Goal: Navigation & Orientation: Find specific page/section

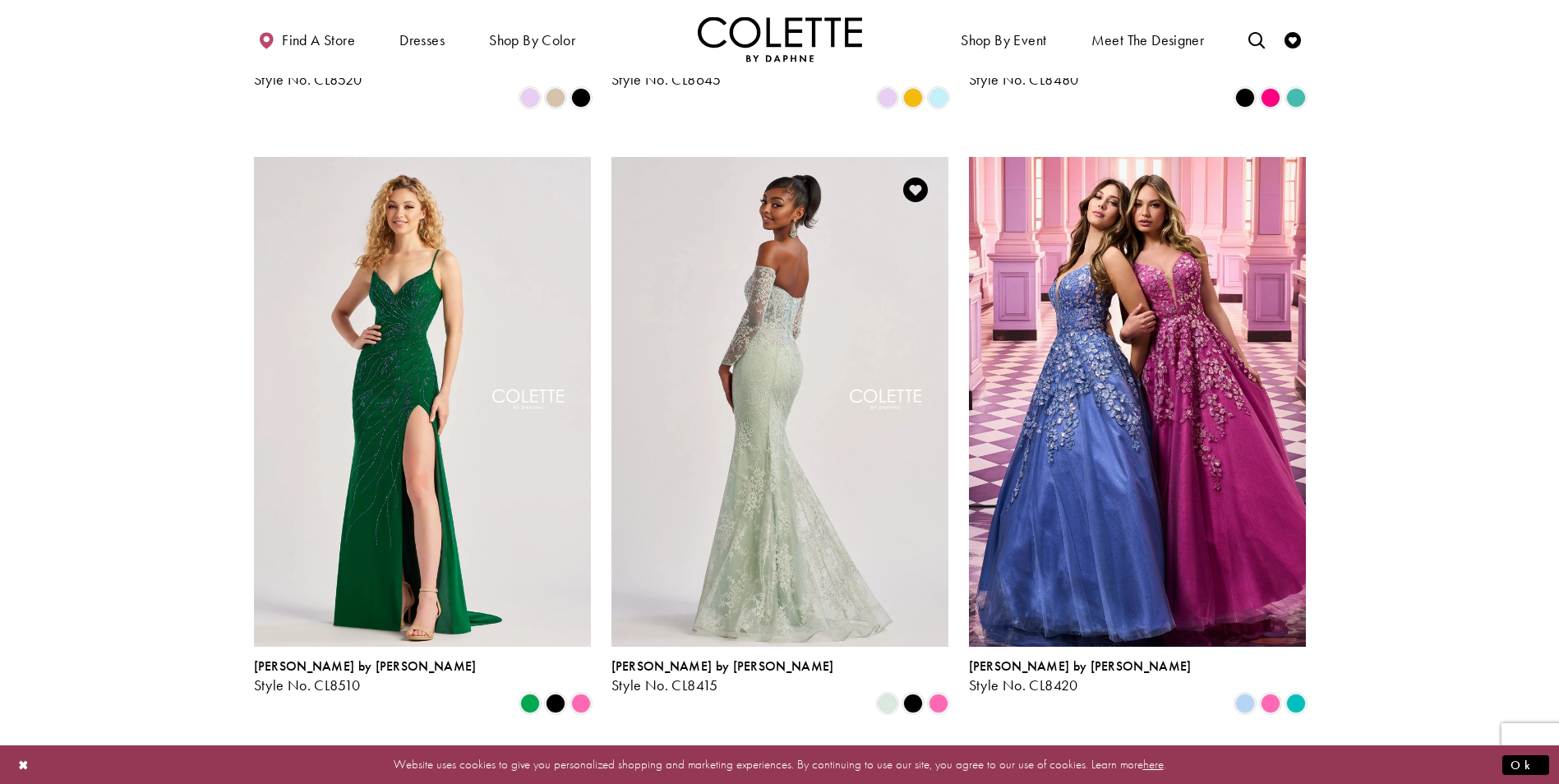
scroll to position [1315, 0]
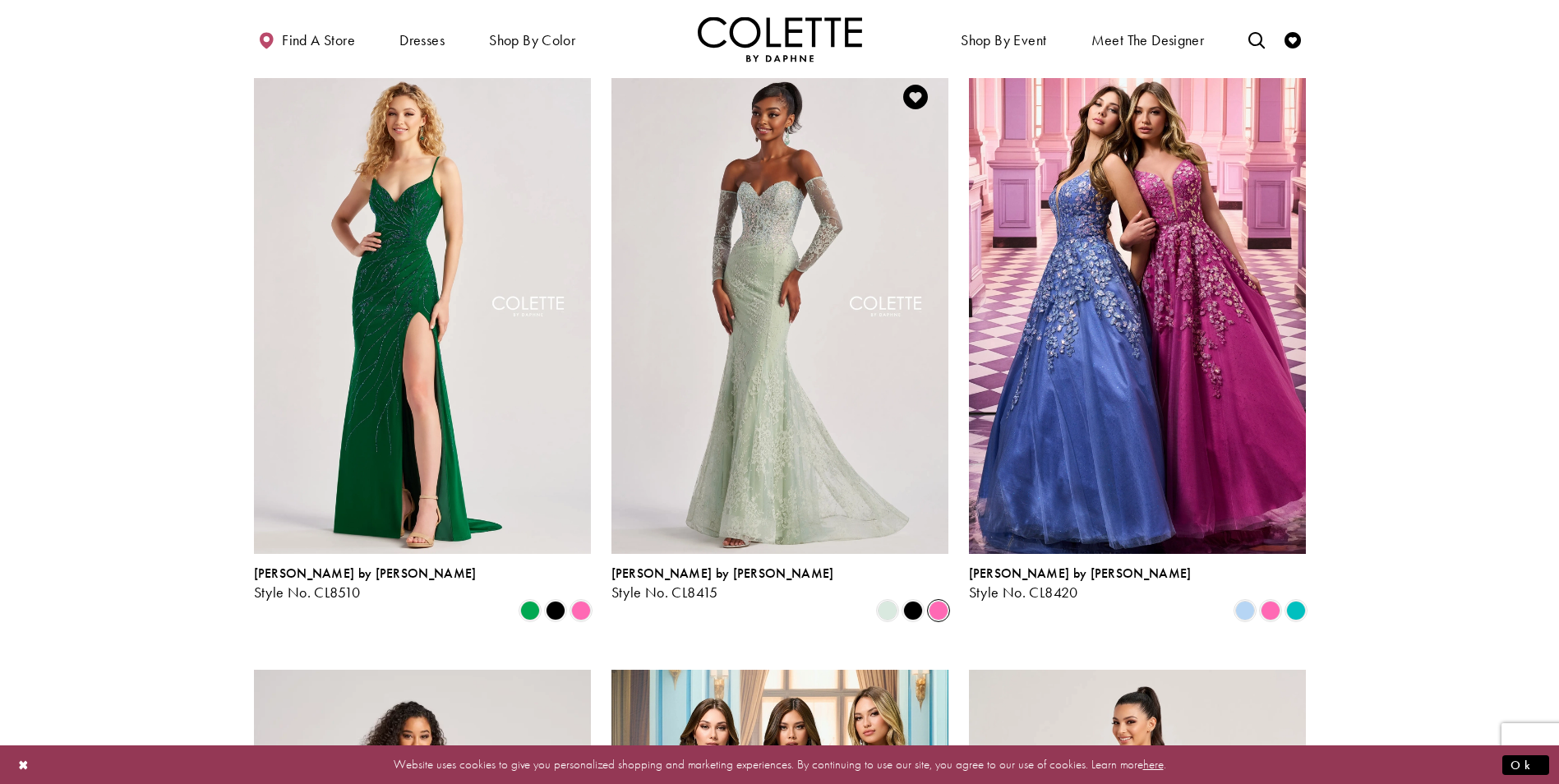
click at [936, 600] on span "Product List" at bounding box center [938, 610] width 20 height 20
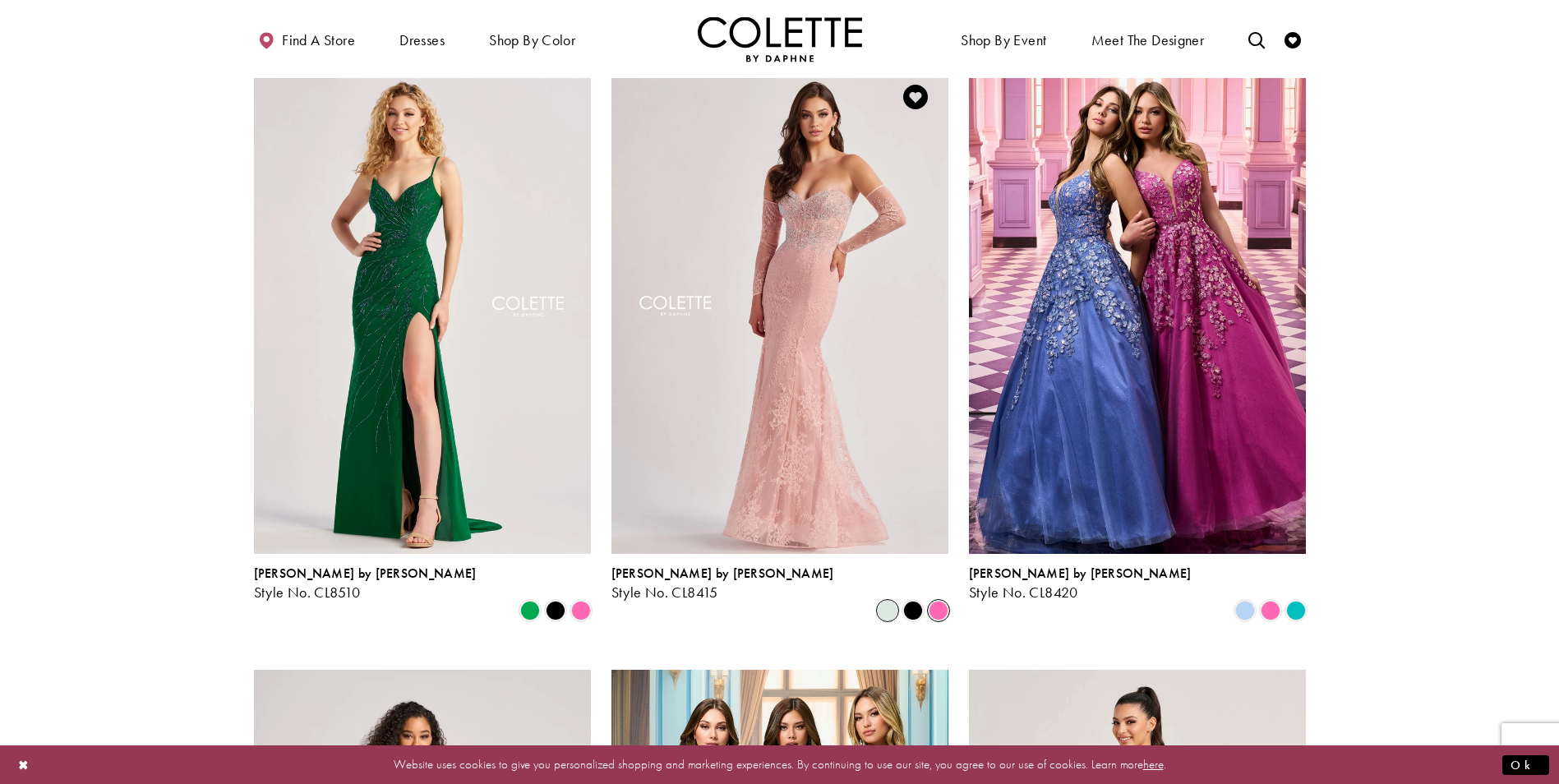
click at [888, 600] on span "Product List" at bounding box center [888, 610] width 20 height 20
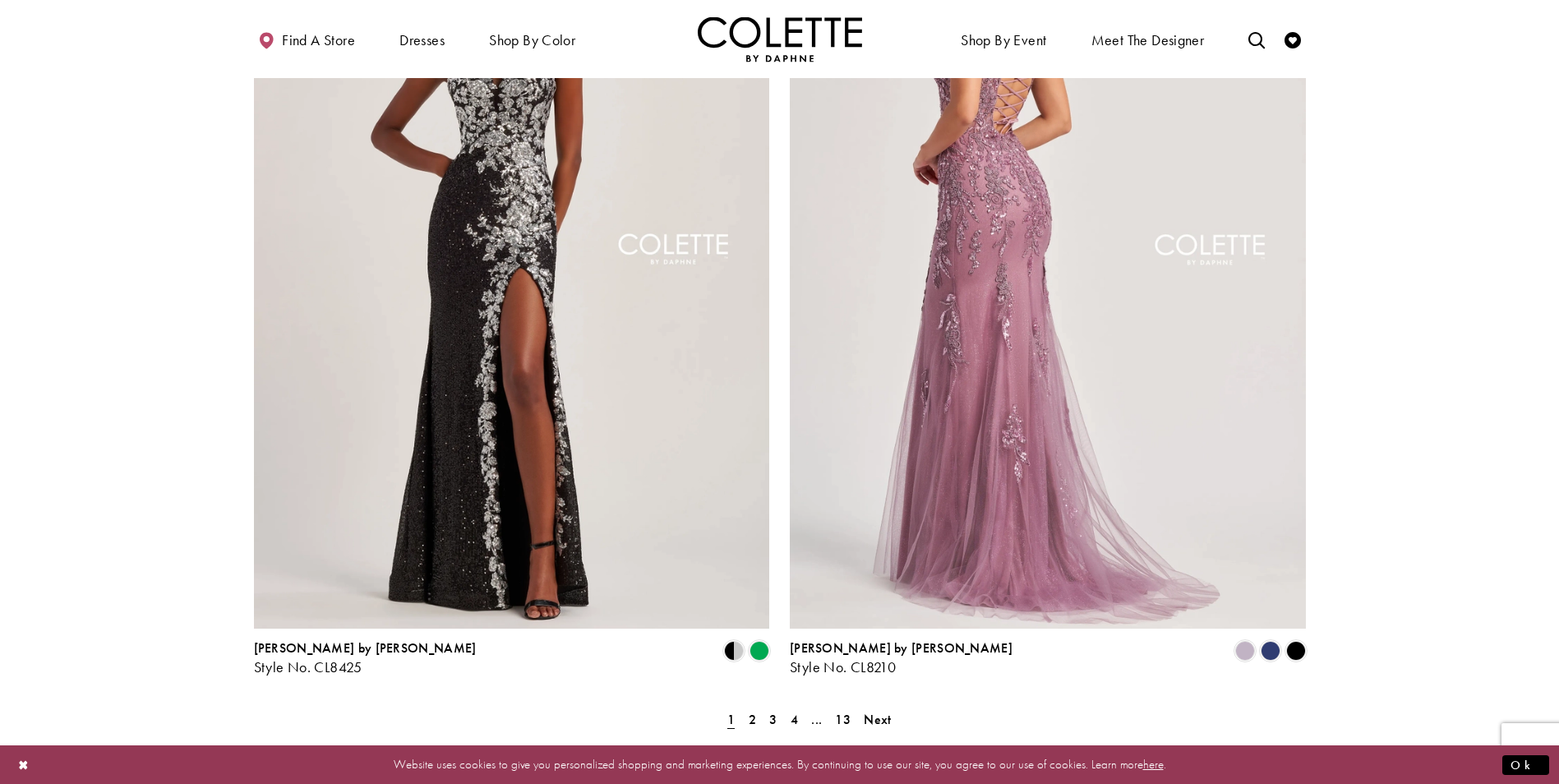
scroll to position [2793, 0]
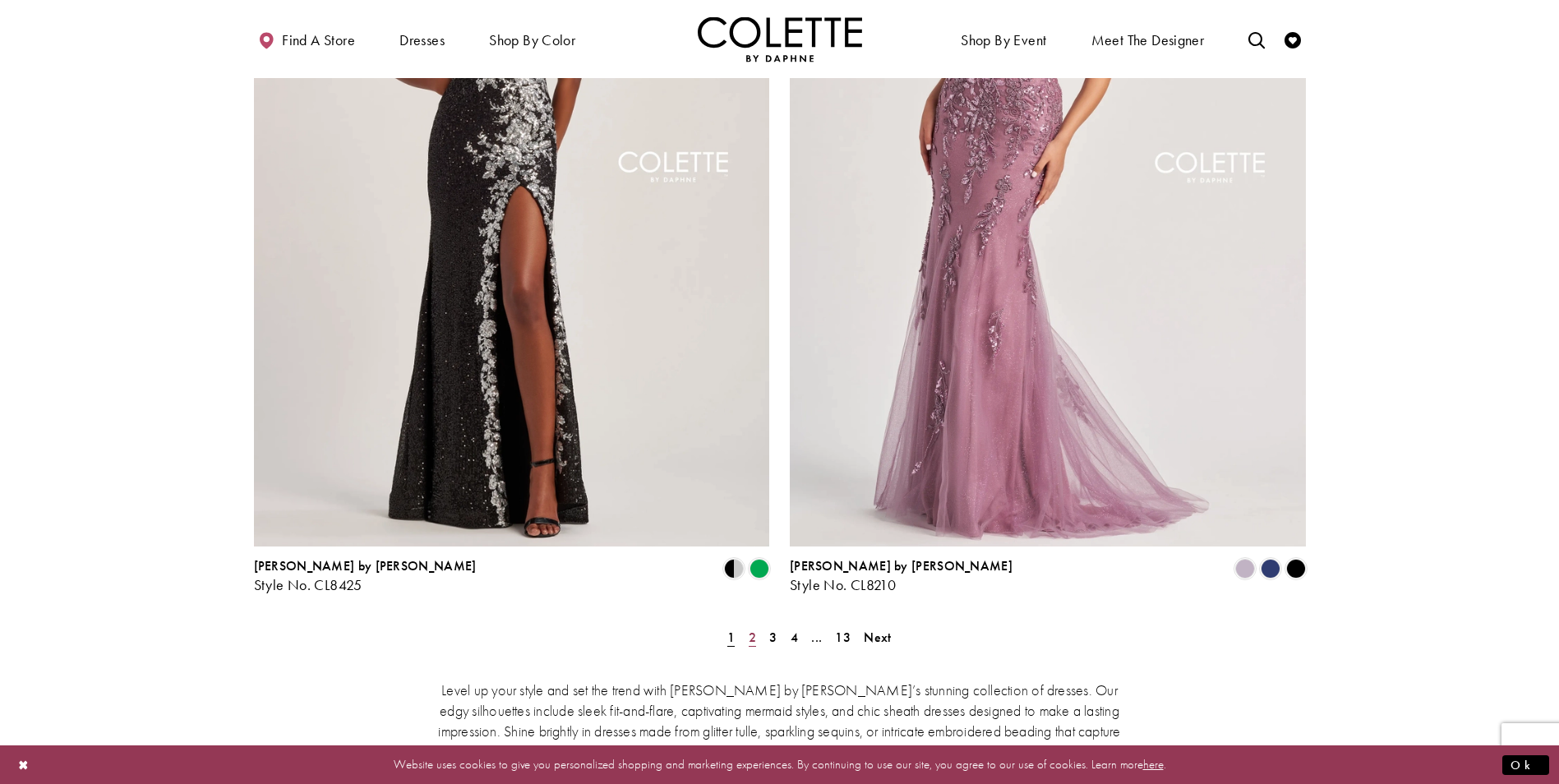
click at [756, 625] on link "2" at bounding box center [753, 637] width 17 height 24
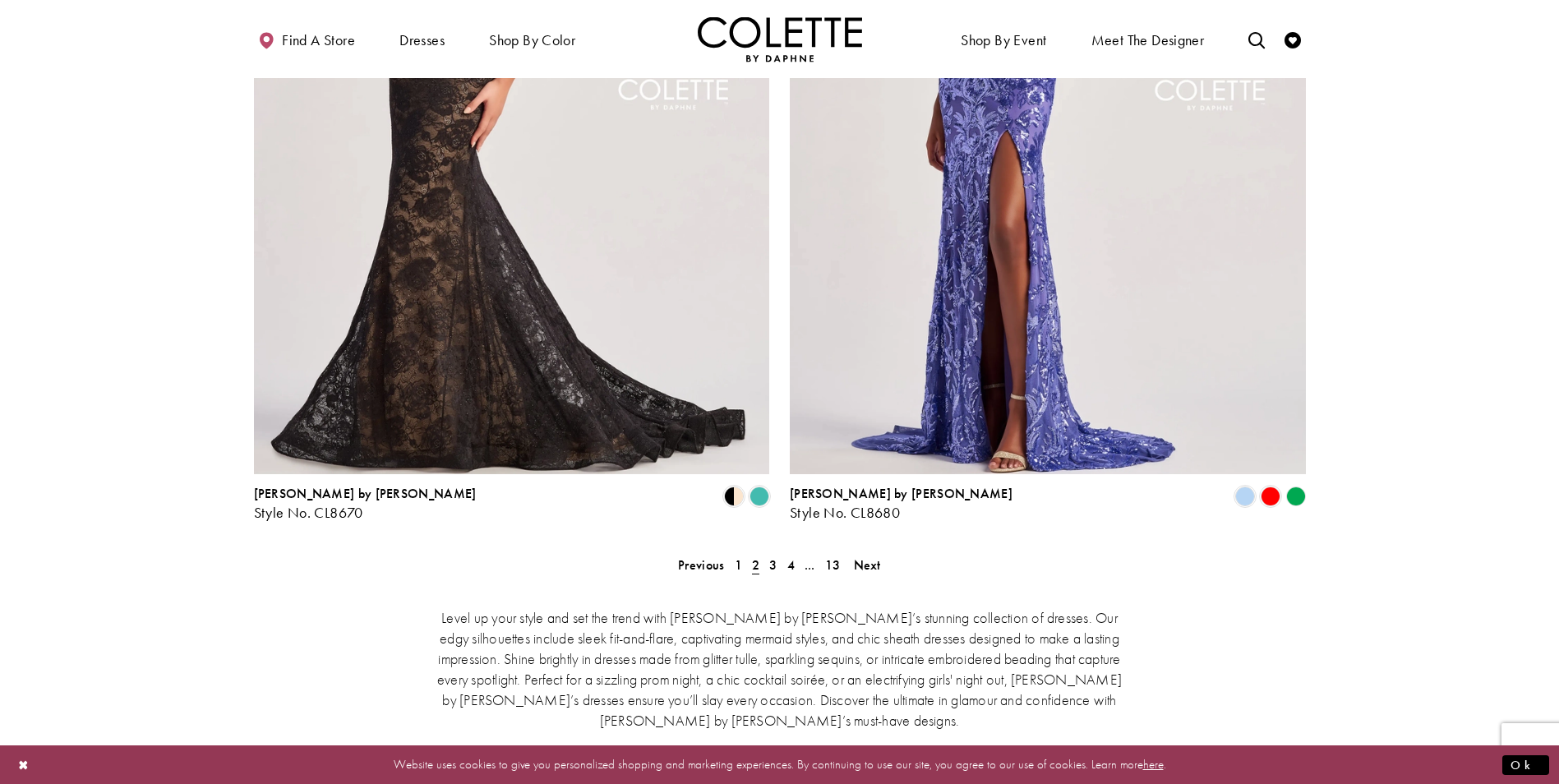
scroll to position [2882, 0]
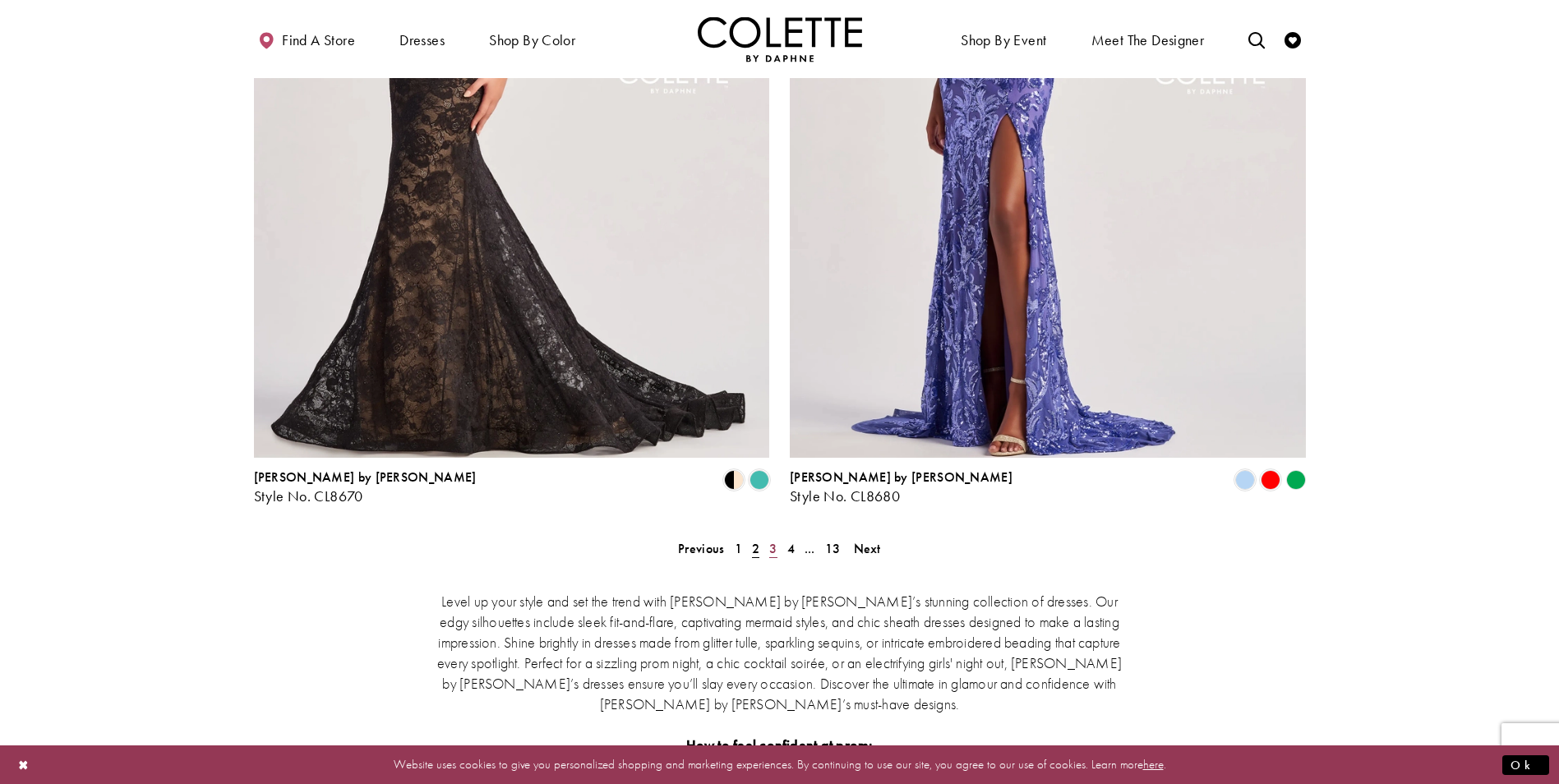
click at [770, 539] on span "3" at bounding box center [773, 548] width 8 height 17
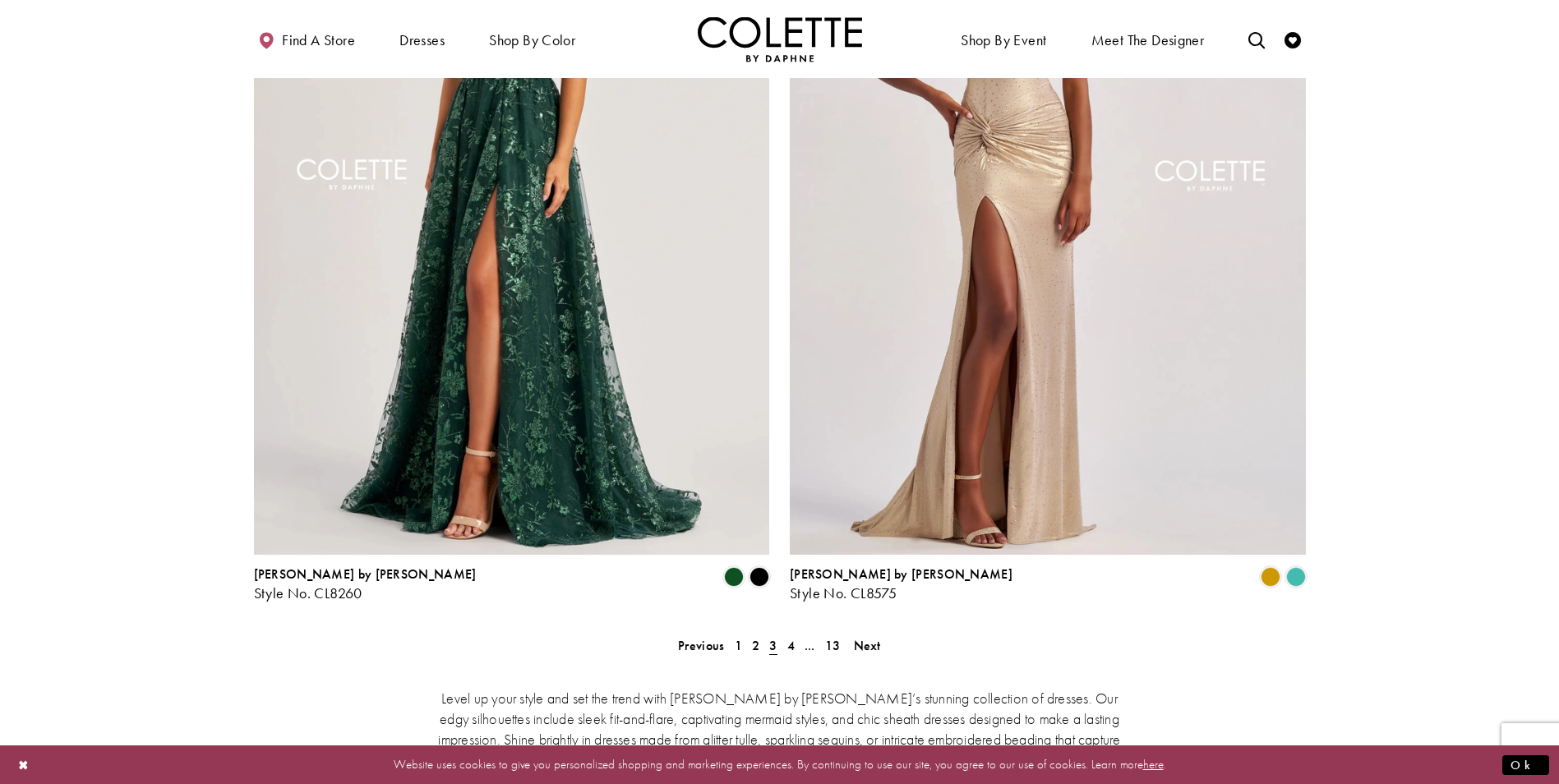
scroll to position [2793, 0]
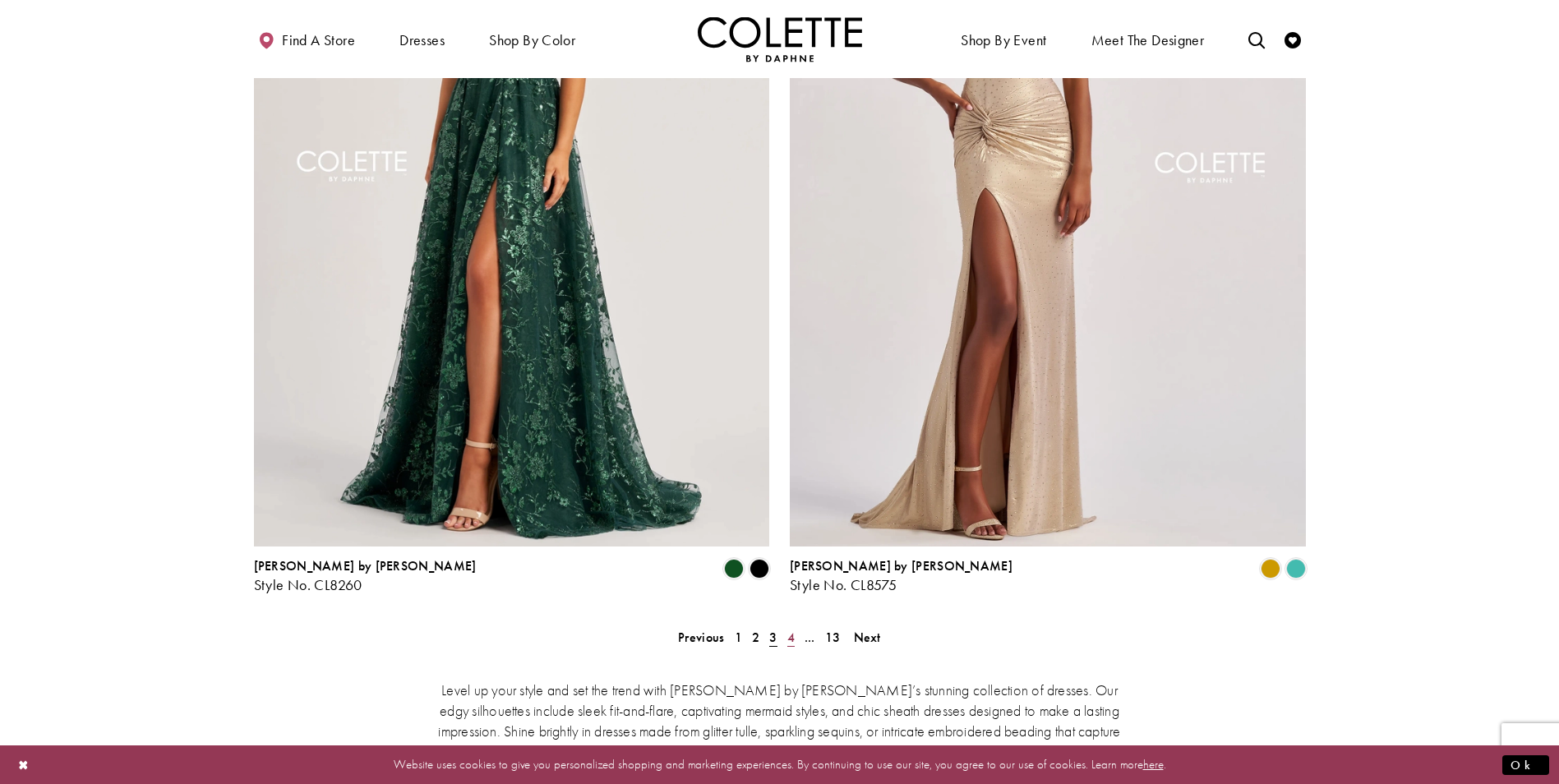
click at [787, 628] on span "4" at bounding box center [791, 637] width 8 height 17
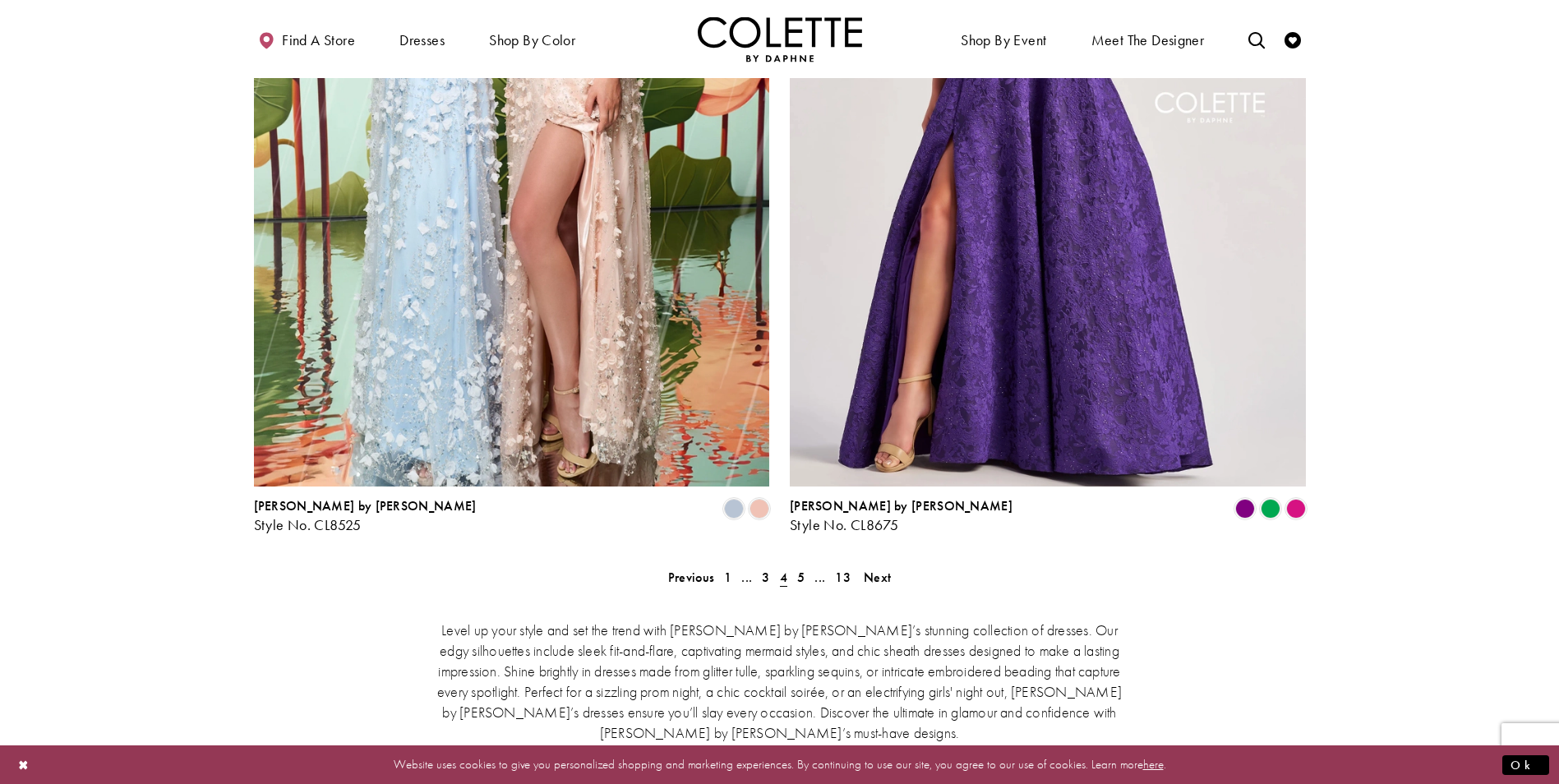
scroll to position [2882, 0]
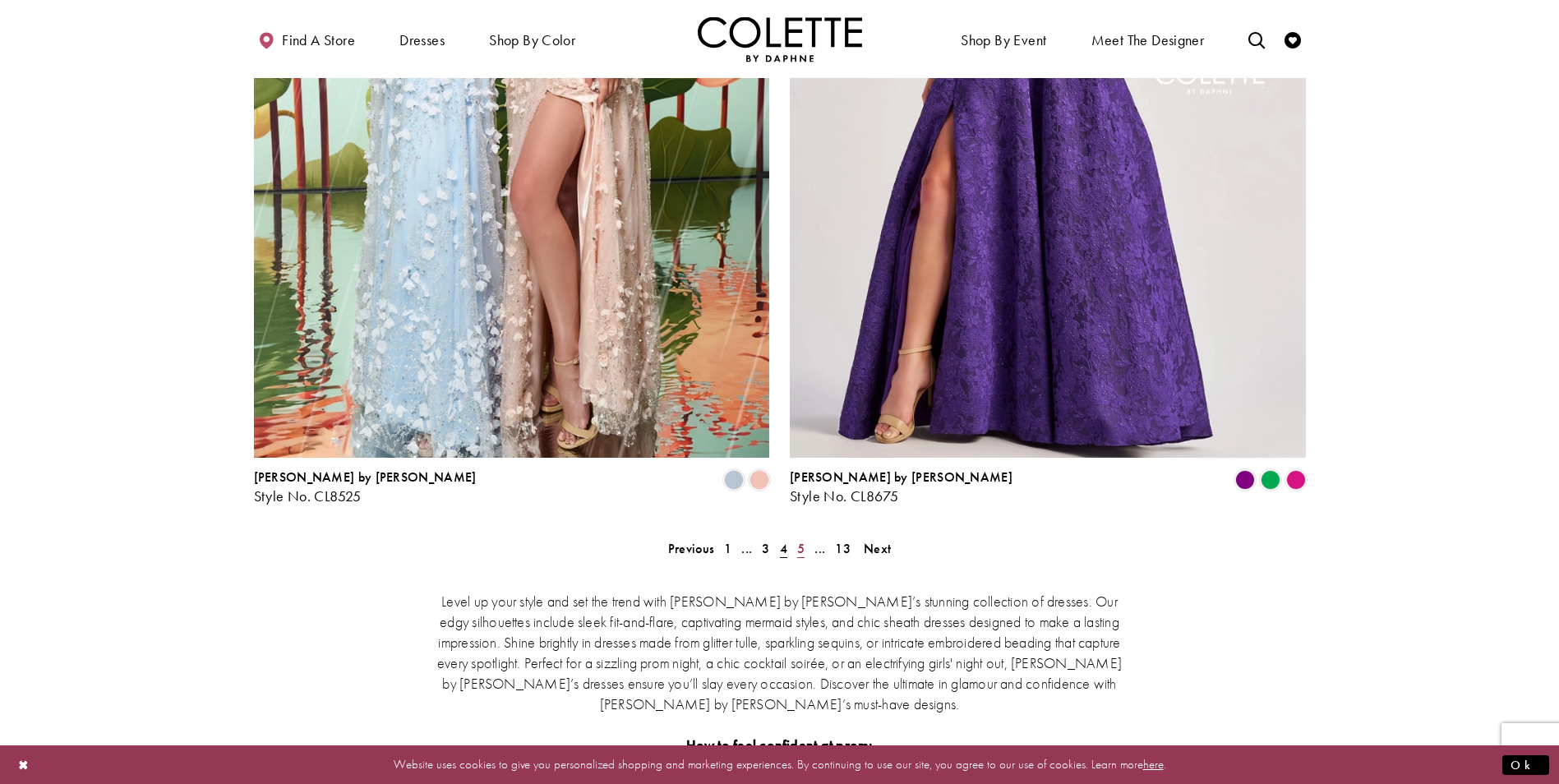
click at [802, 539] on span "5" at bounding box center [801, 548] width 8 height 17
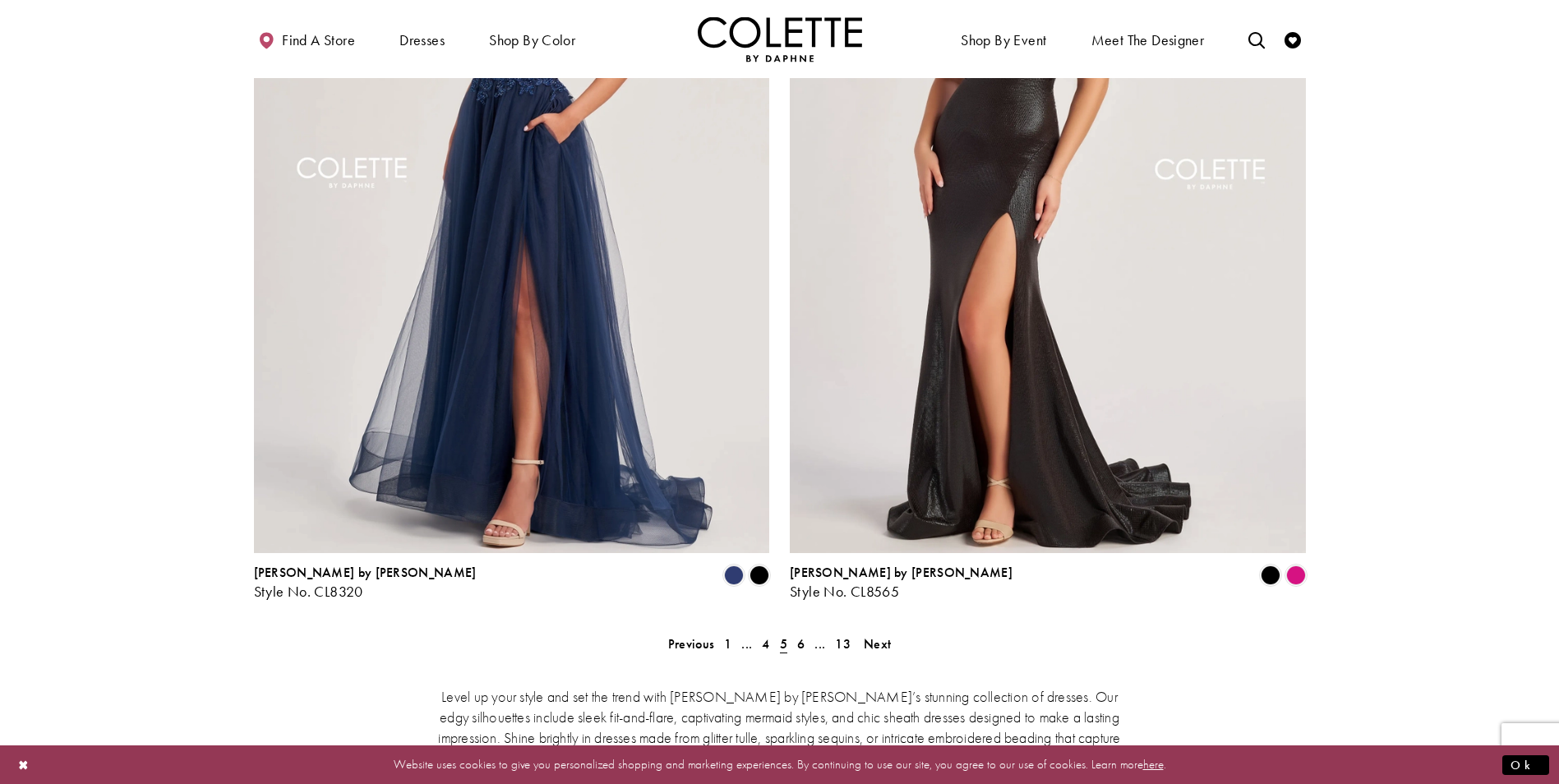
scroll to position [3046, 0]
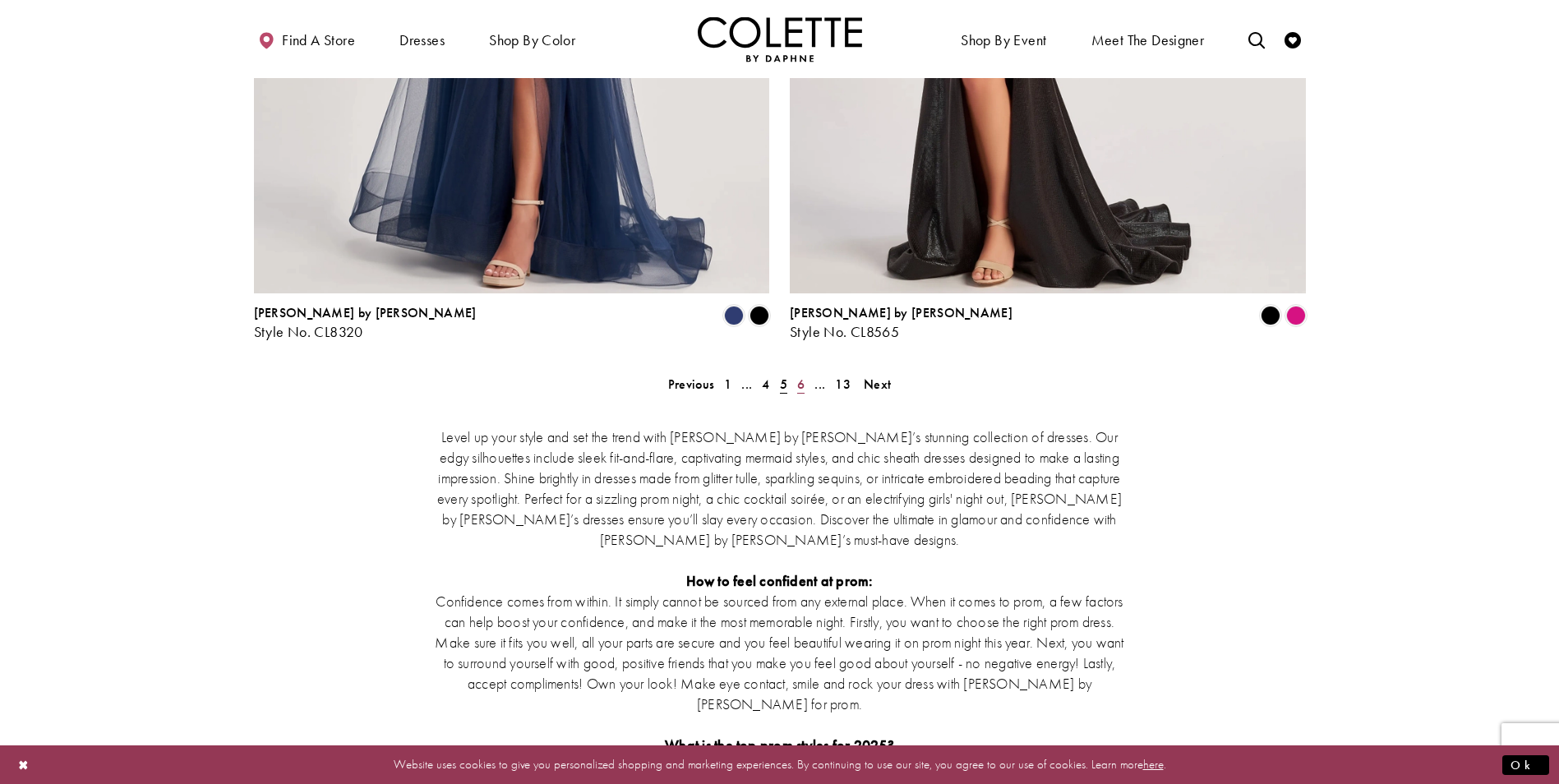
click at [802, 376] on span "6" at bounding box center [801, 384] width 8 height 17
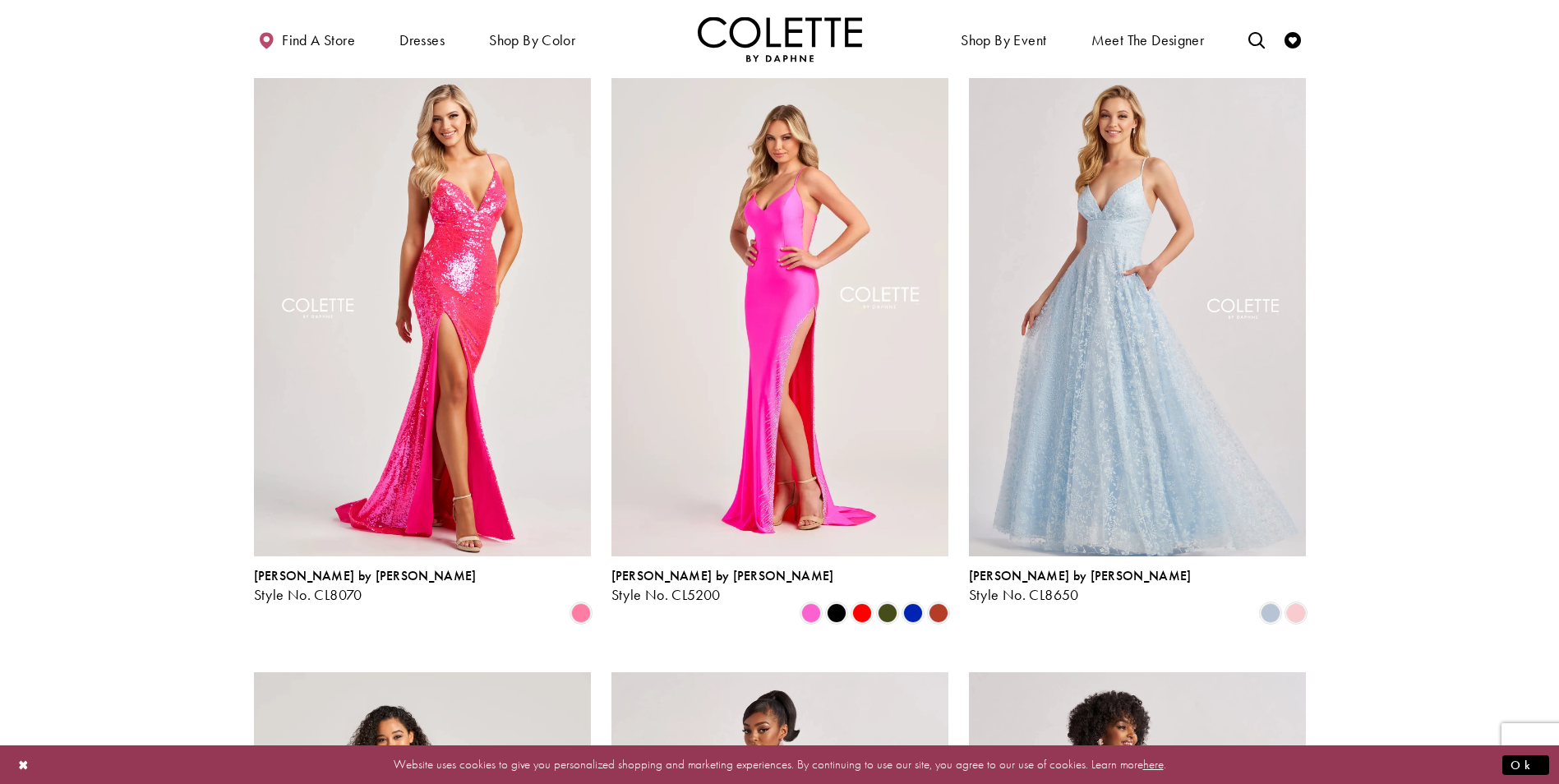
scroll to position [1321, 0]
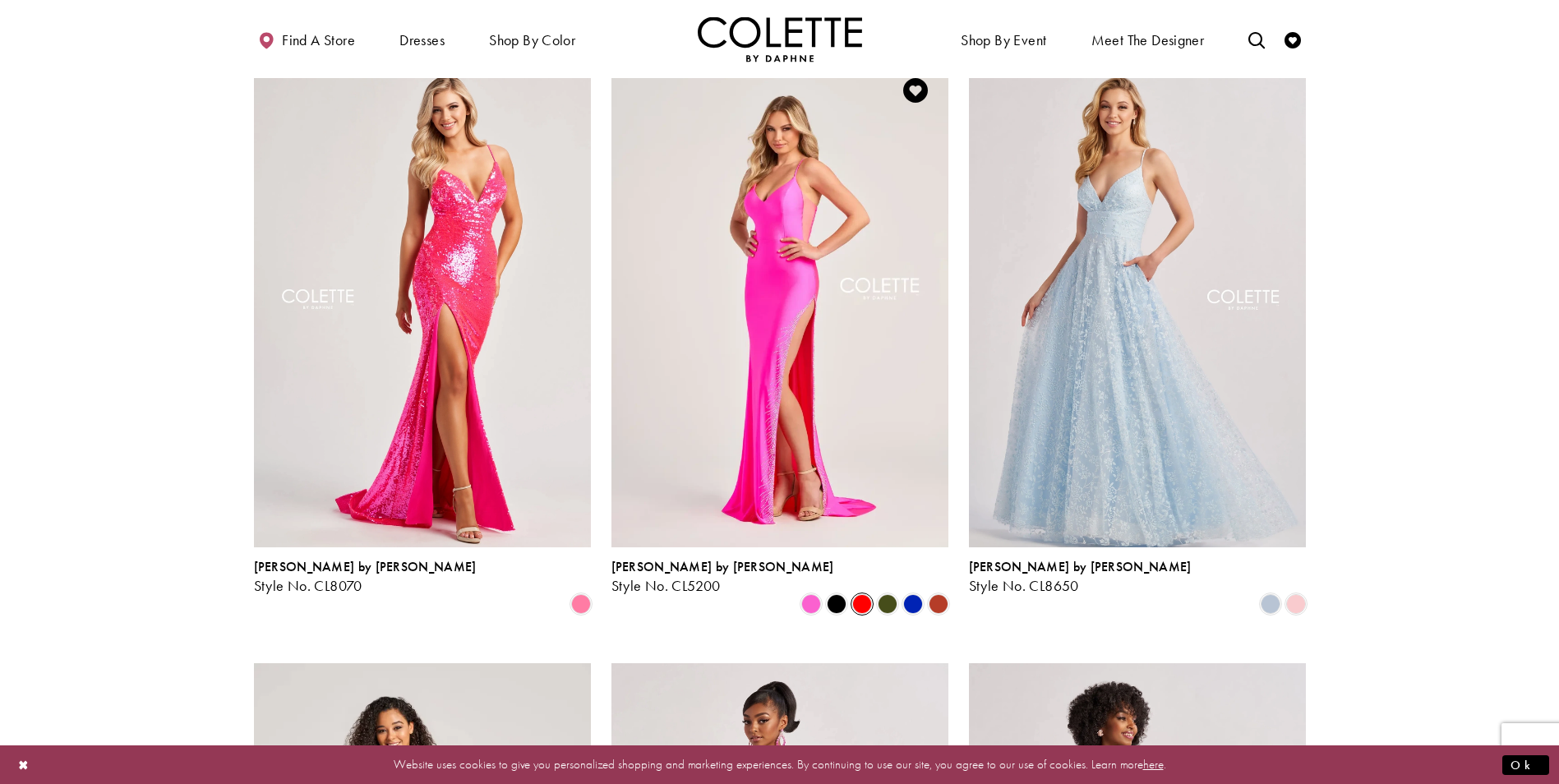
click at [867, 594] on span "Product List" at bounding box center [862, 603] width 20 height 20
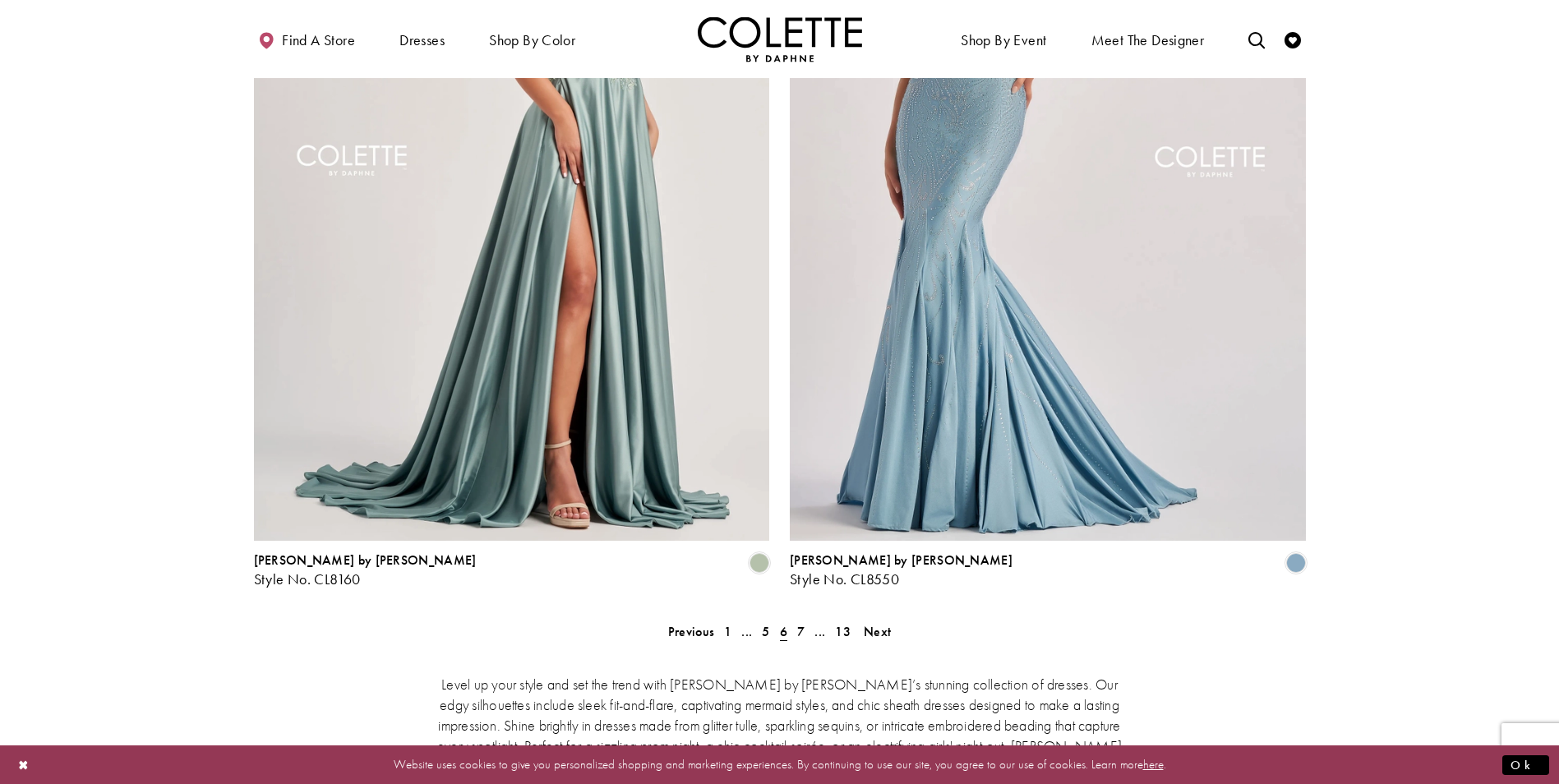
scroll to position [2799, 0]
click at [801, 621] on span "7" at bounding box center [801, 630] width 8 height 17
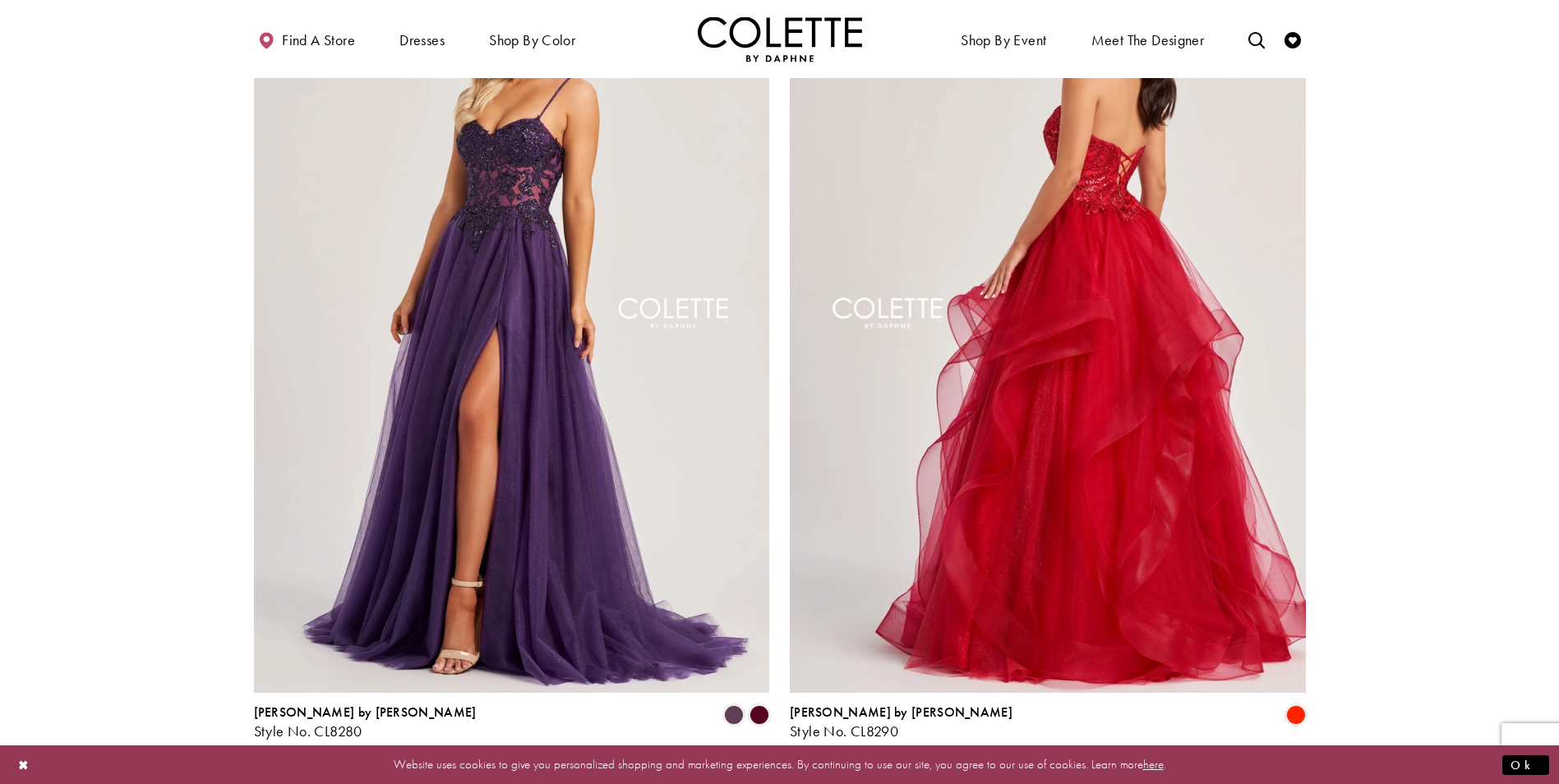
scroll to position [2799, 0]
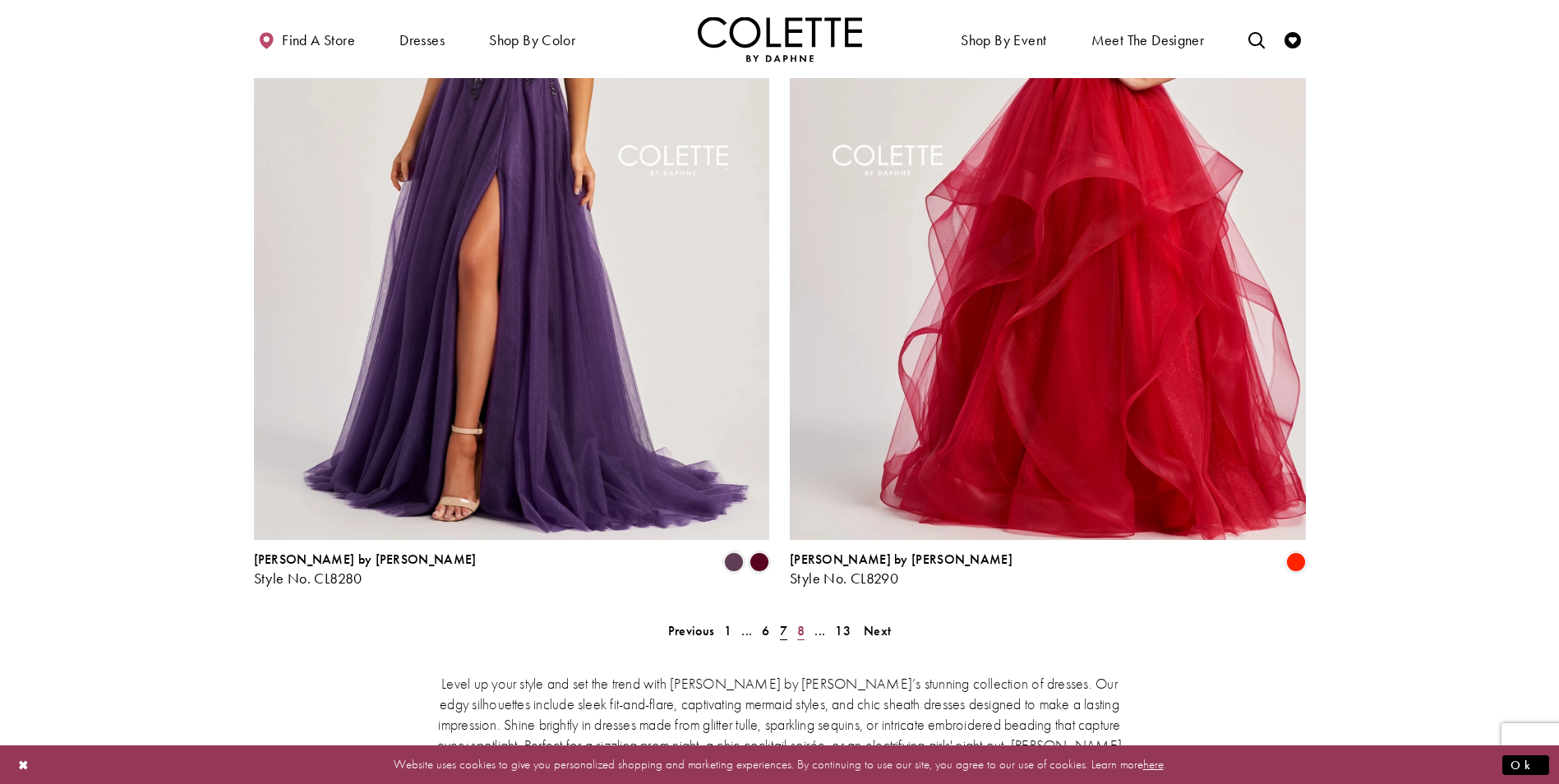
click at [798, 621] on span "8" at bounding box center [801, 630] width 8 height 17
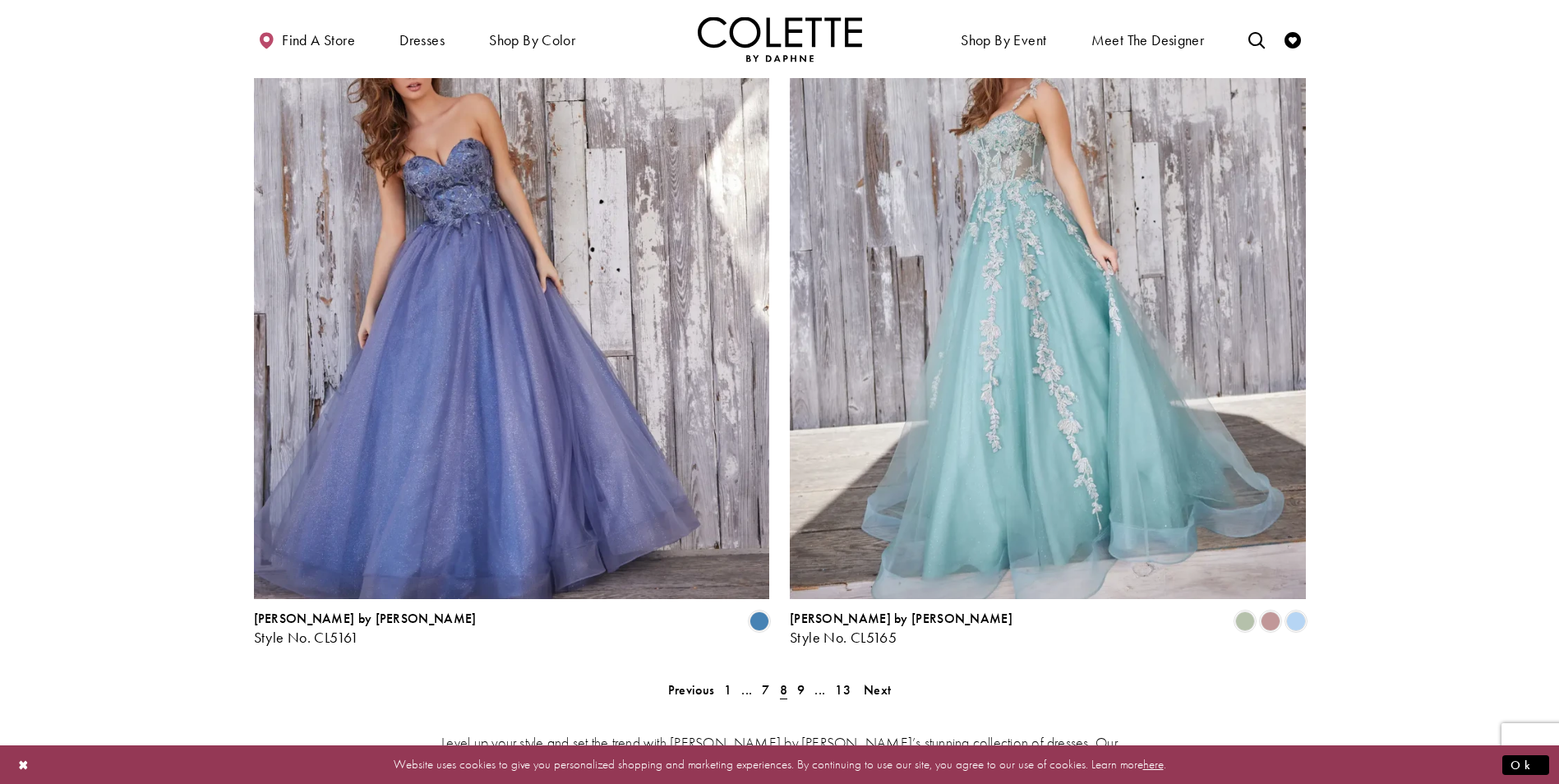
scroll to position [2964, 0]
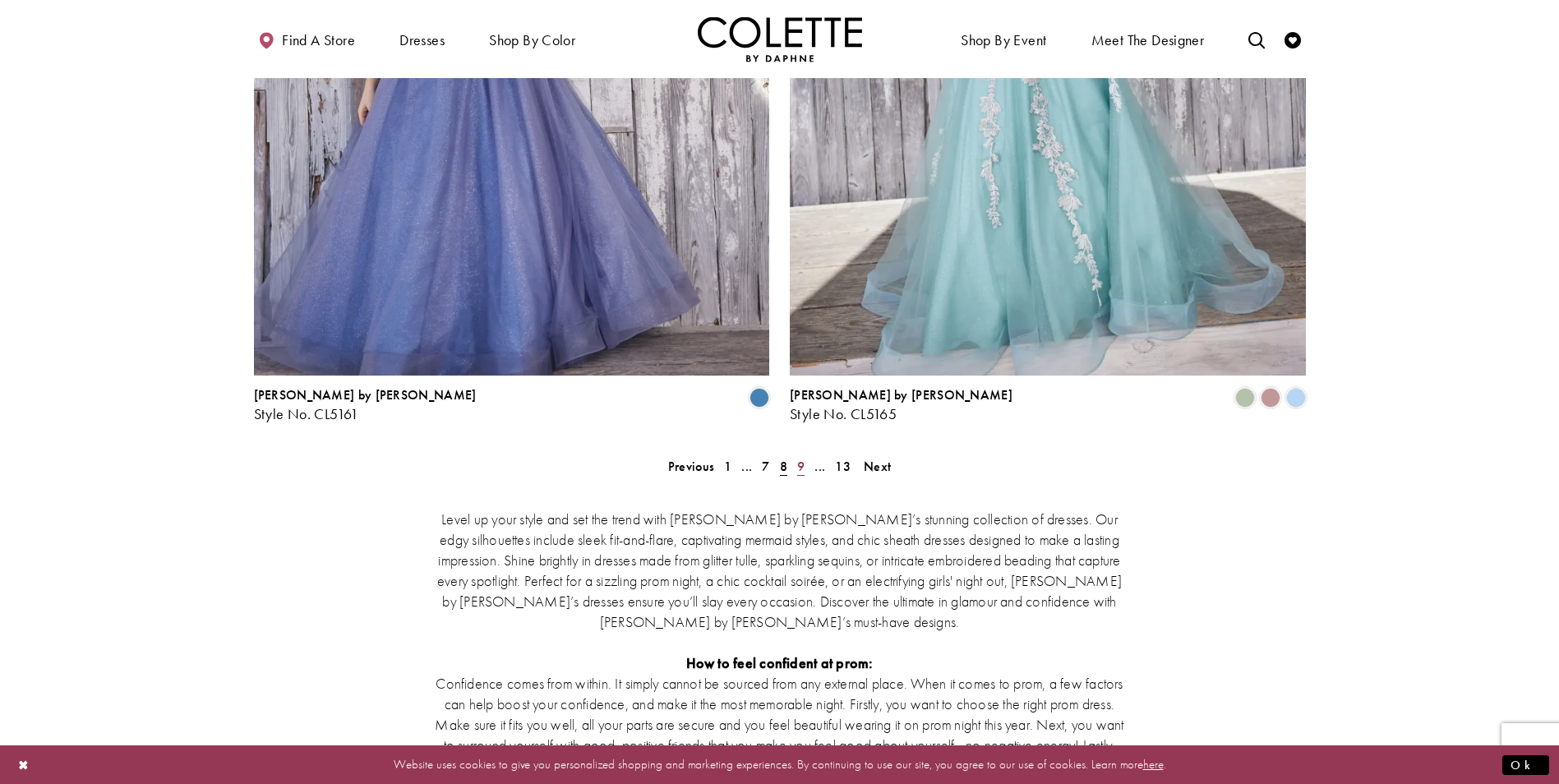
click at [803, 458] on span "9" at bounding box center [801, 467] width 8 height 17
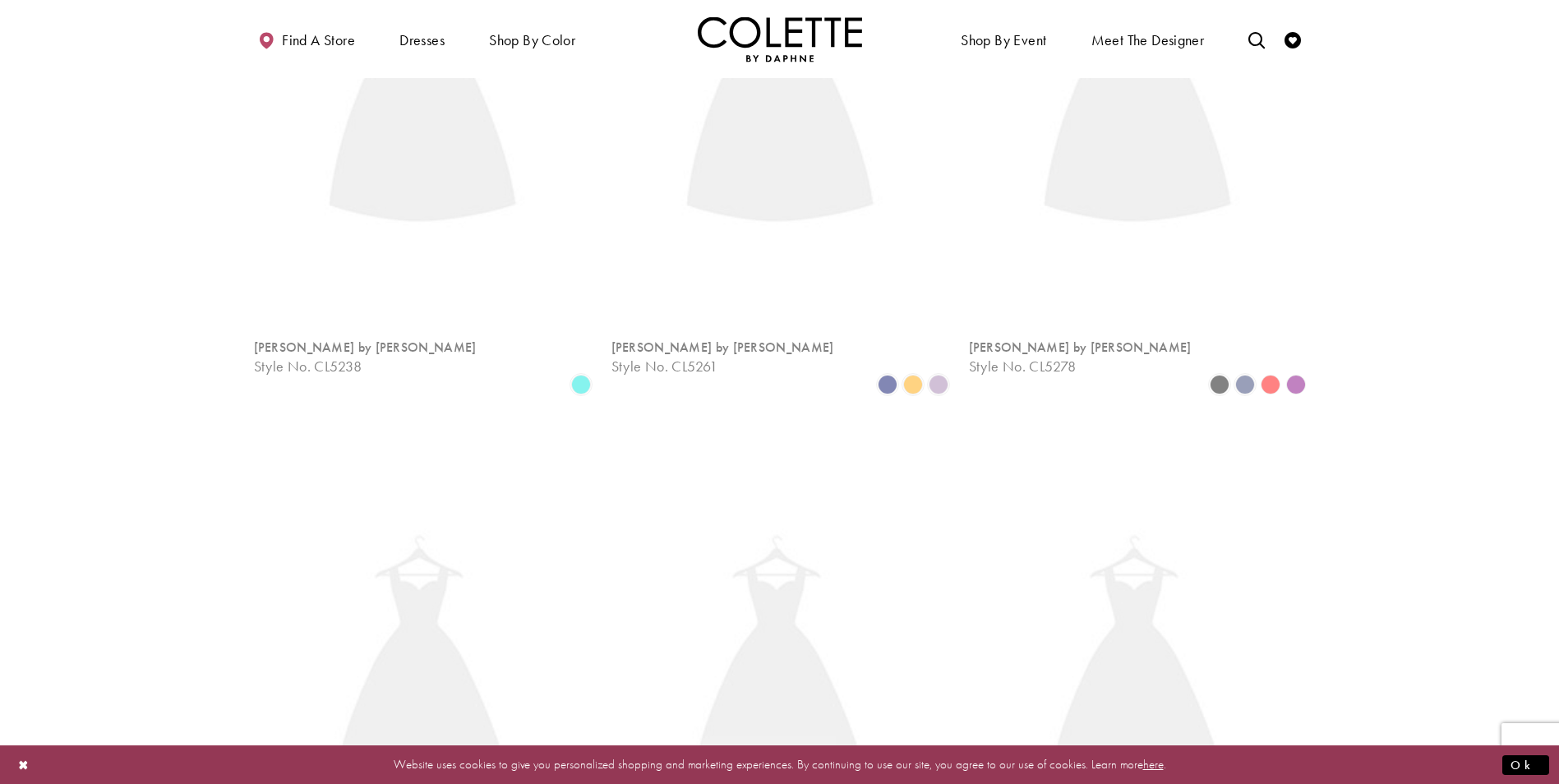
scroll to position [89, 0]
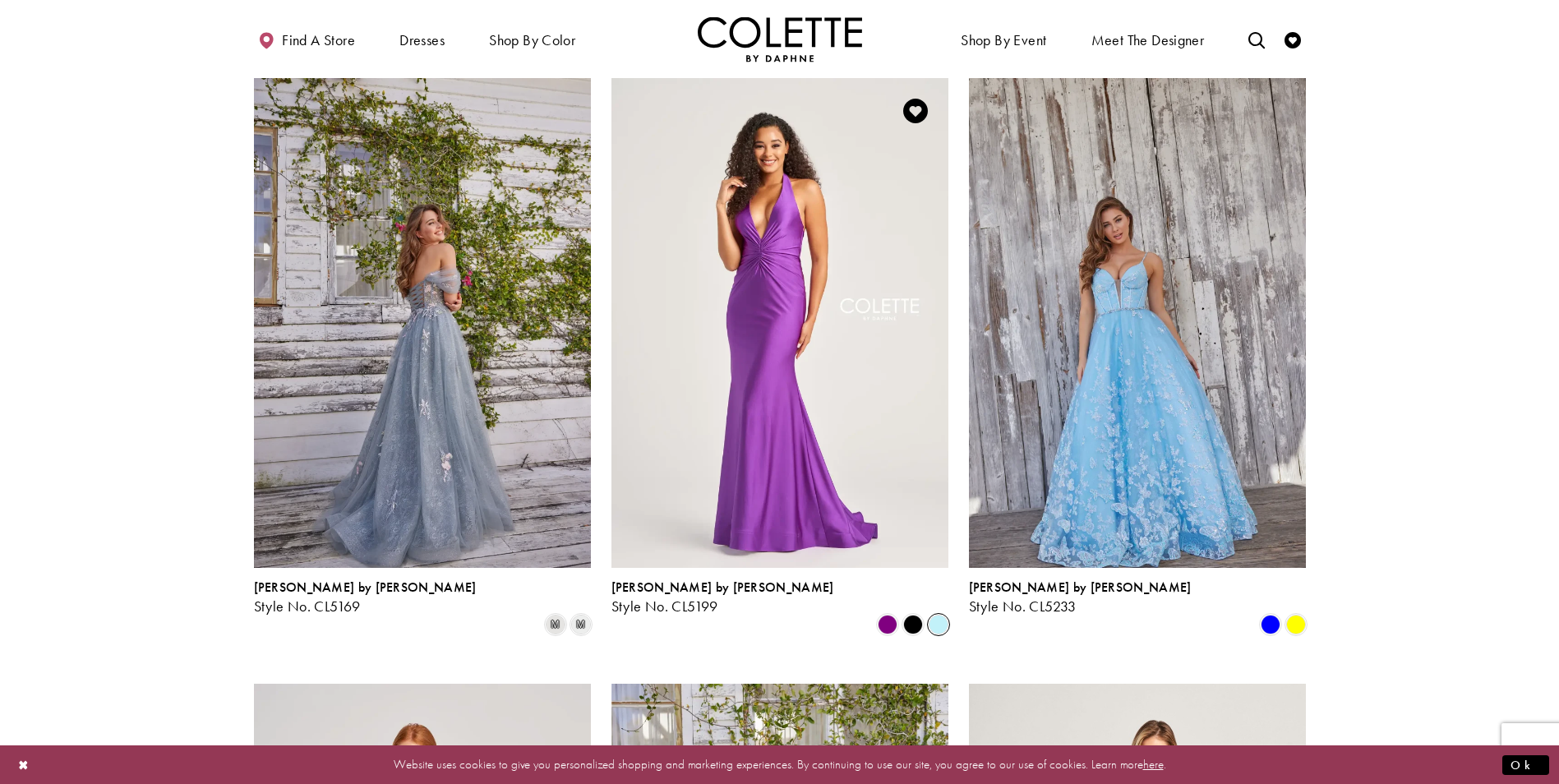
click at [940, 615] on span "Product List" at bounding box center [938, 624] width 20 height 20
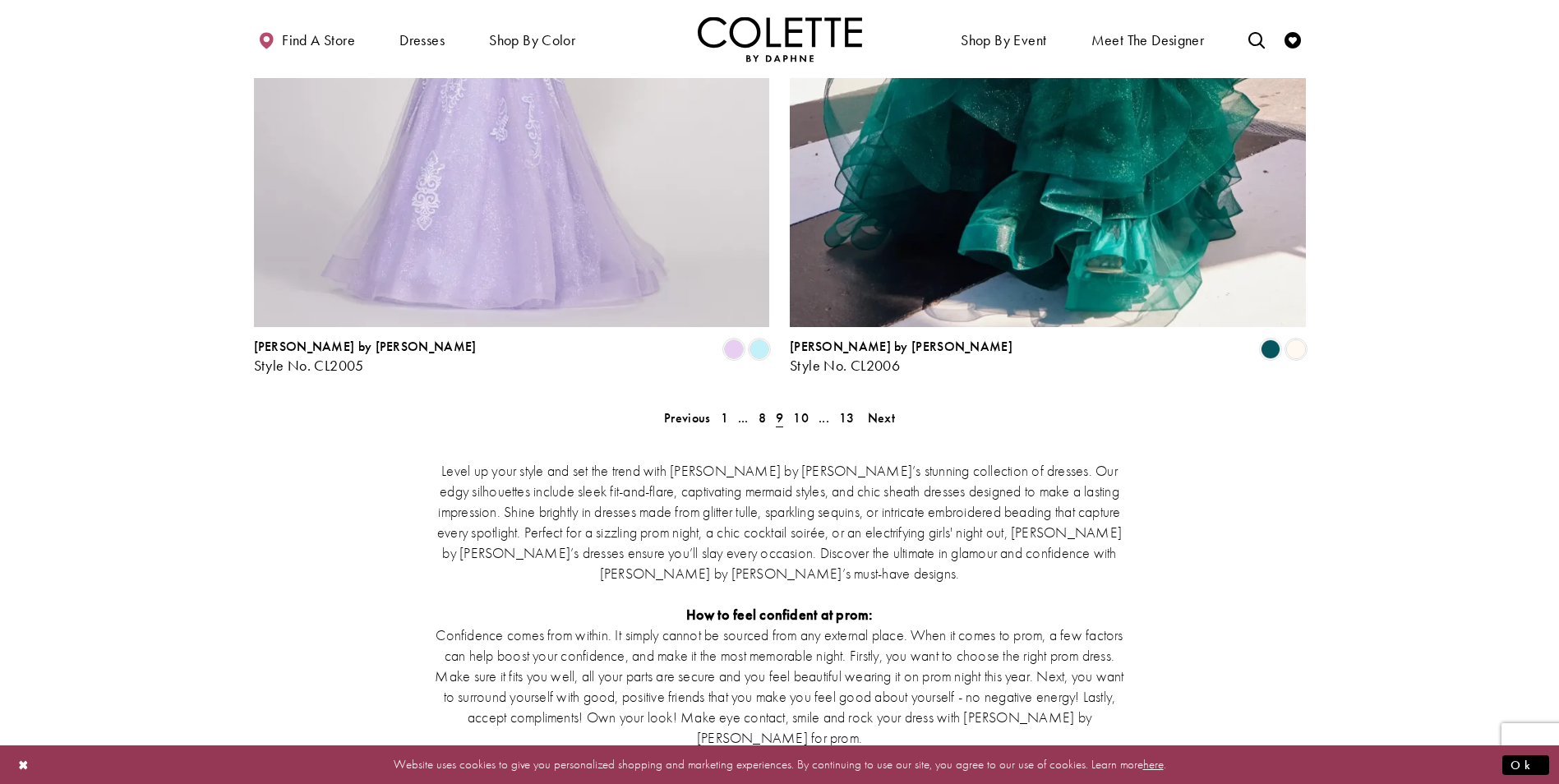
scroll to position [3046, 0]
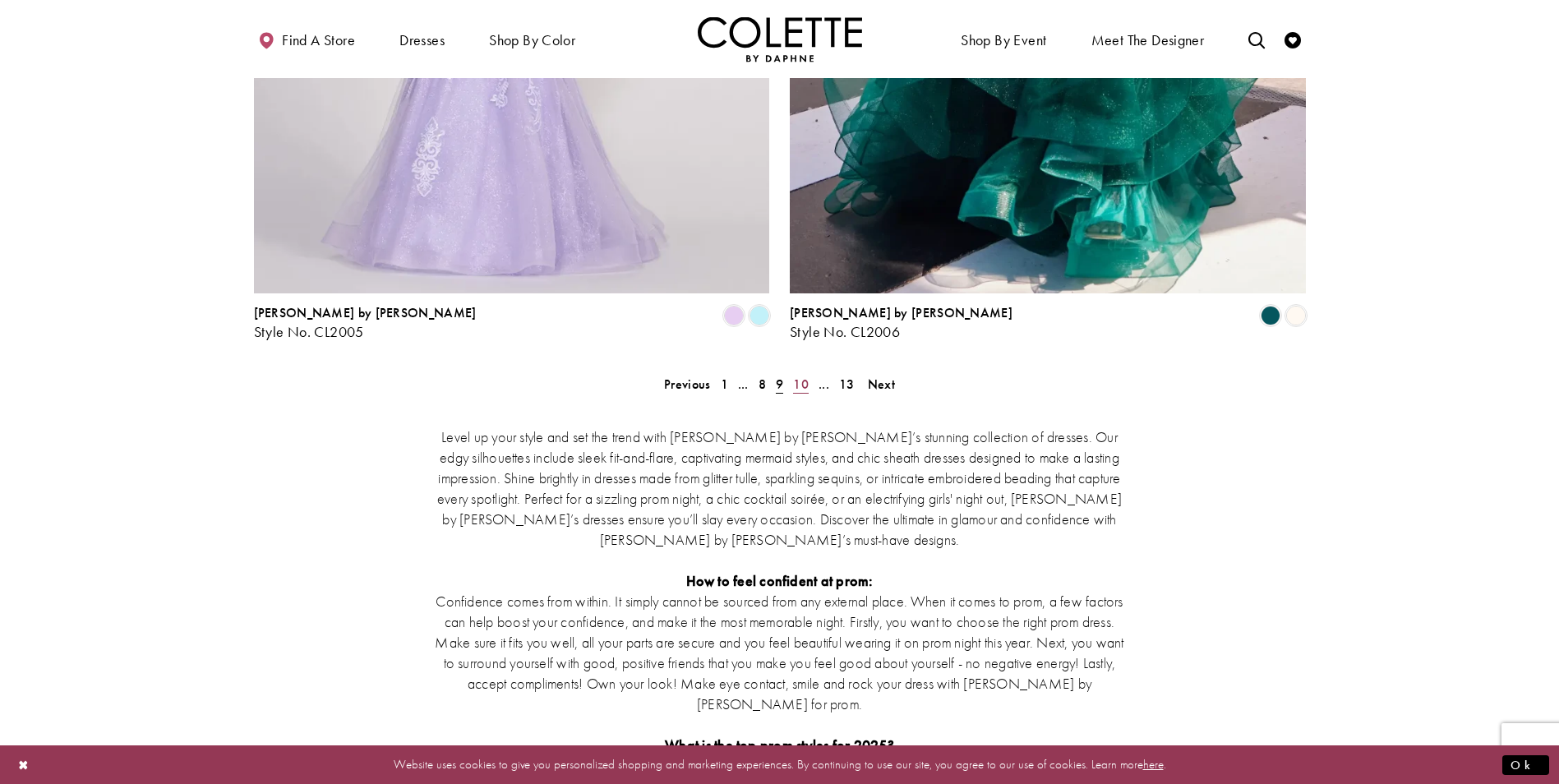
click at [795, 376] on span "10" at bounding box center [801, 384] width 15 height 17
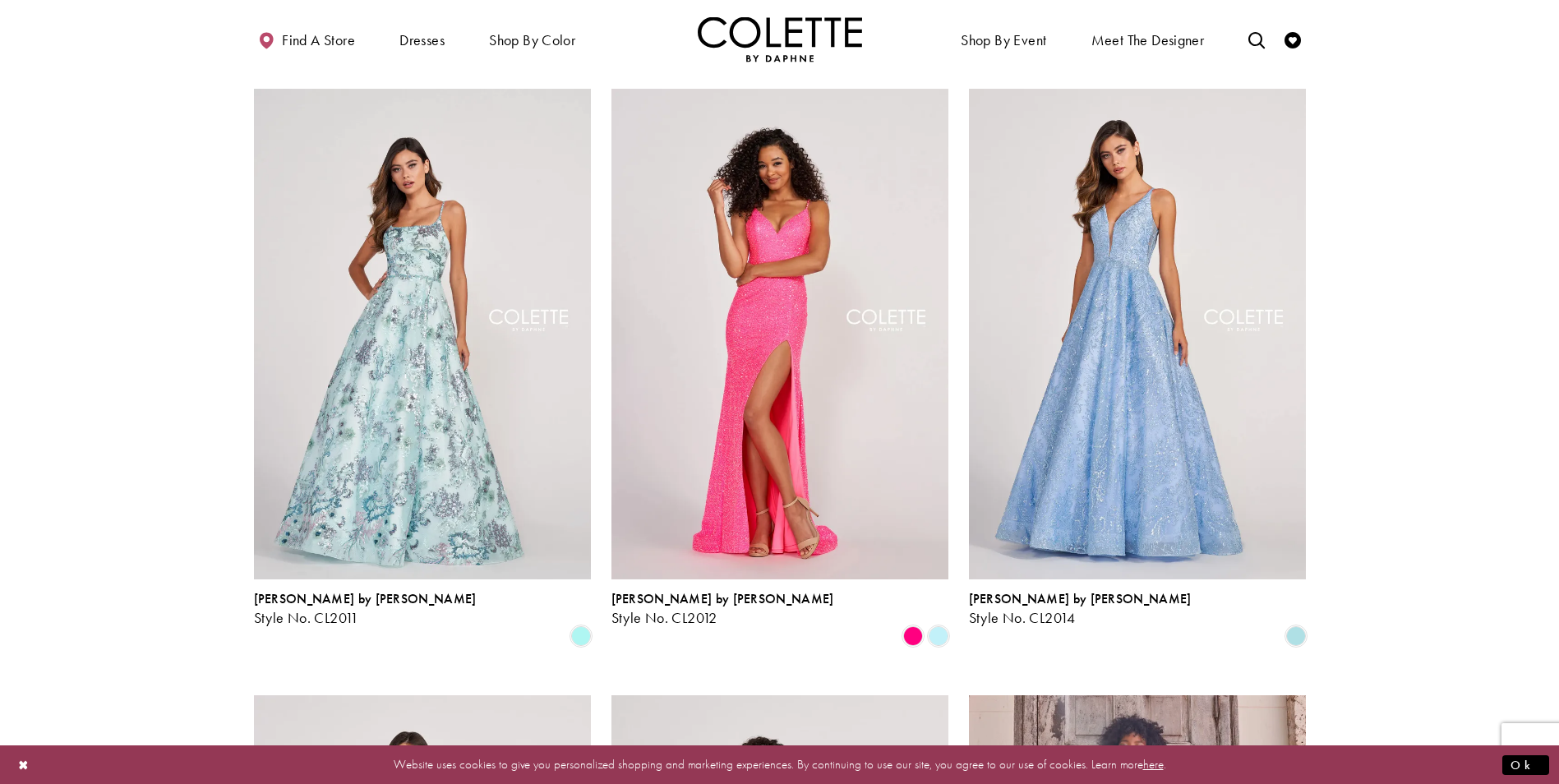
scroll to position [828, 0]
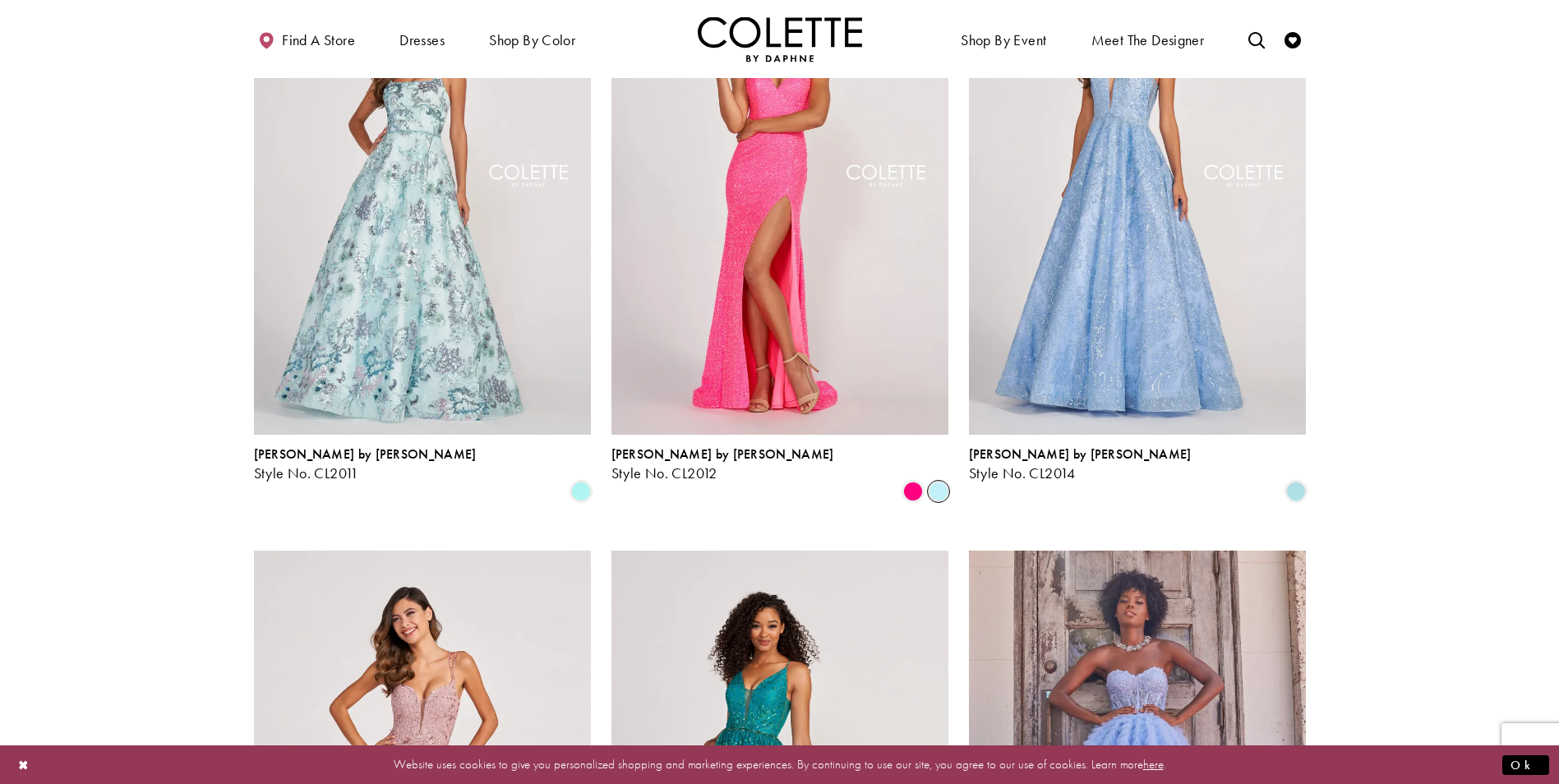
click at [936, 481] on span "Product List" at bounding box center [938, 490] width 20 height 20
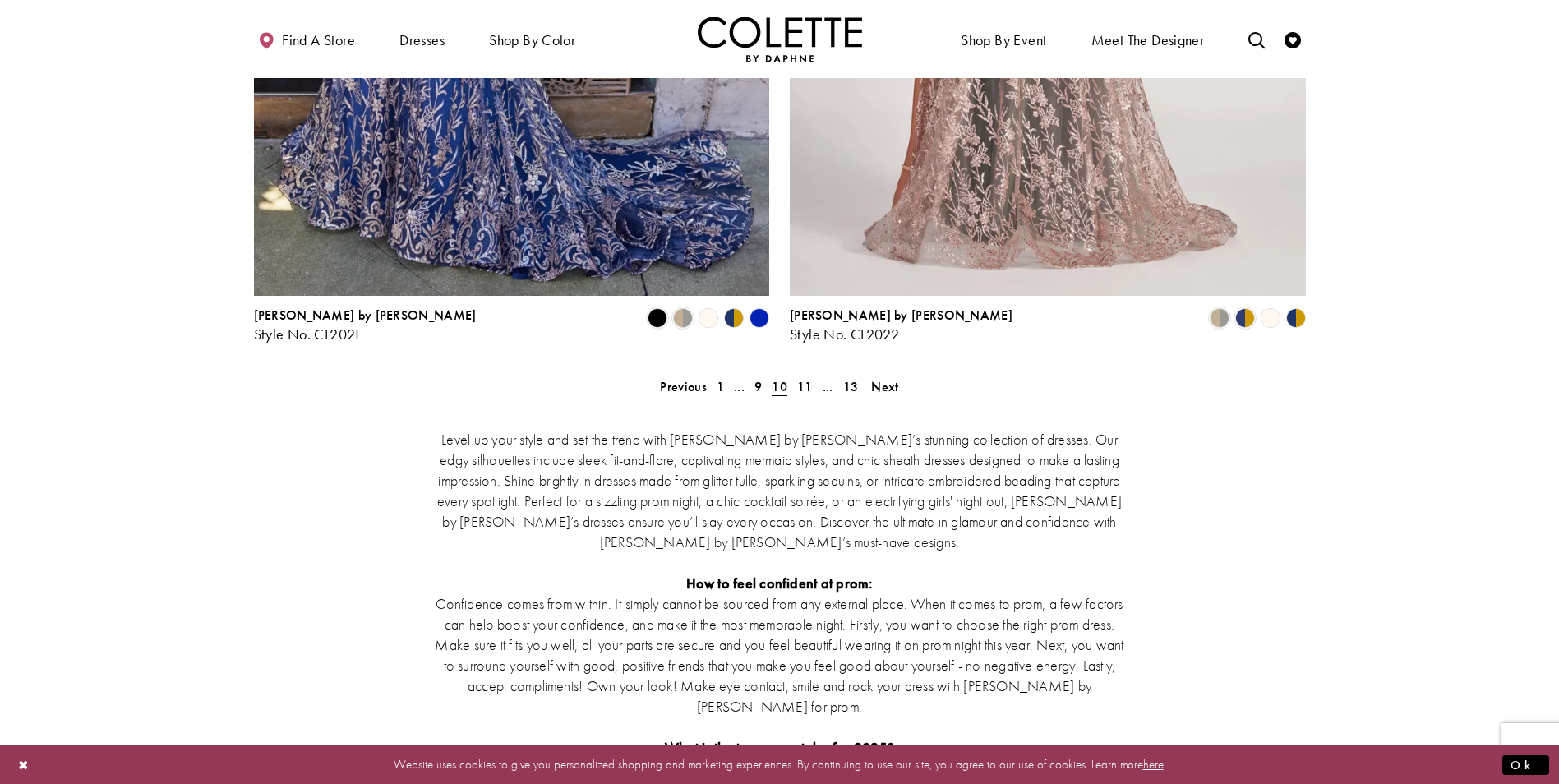
scroll to position [3046, 0]
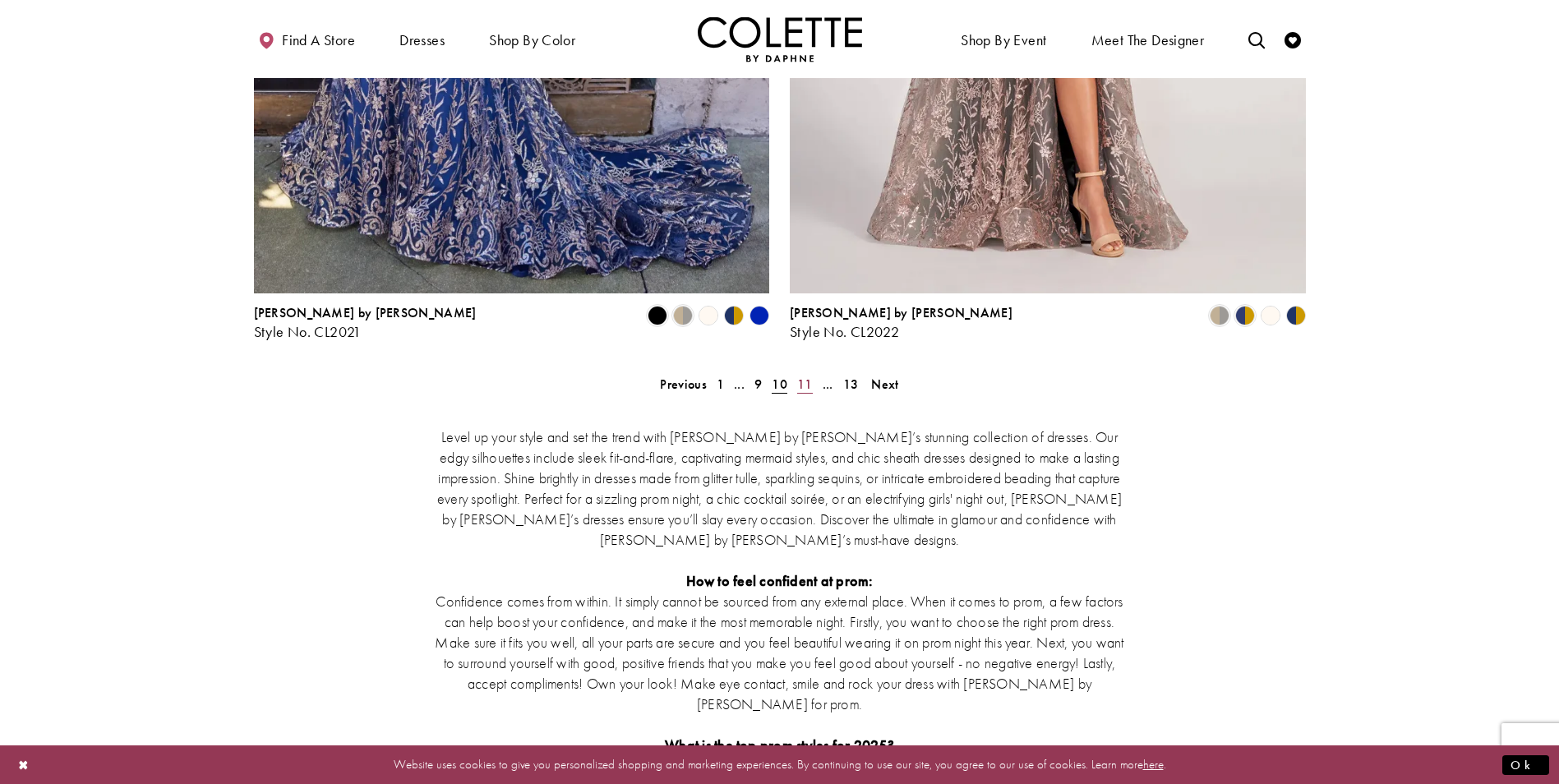
click at [808, 376] on span "11" at bounding box center [804, 384] width 15 height 17
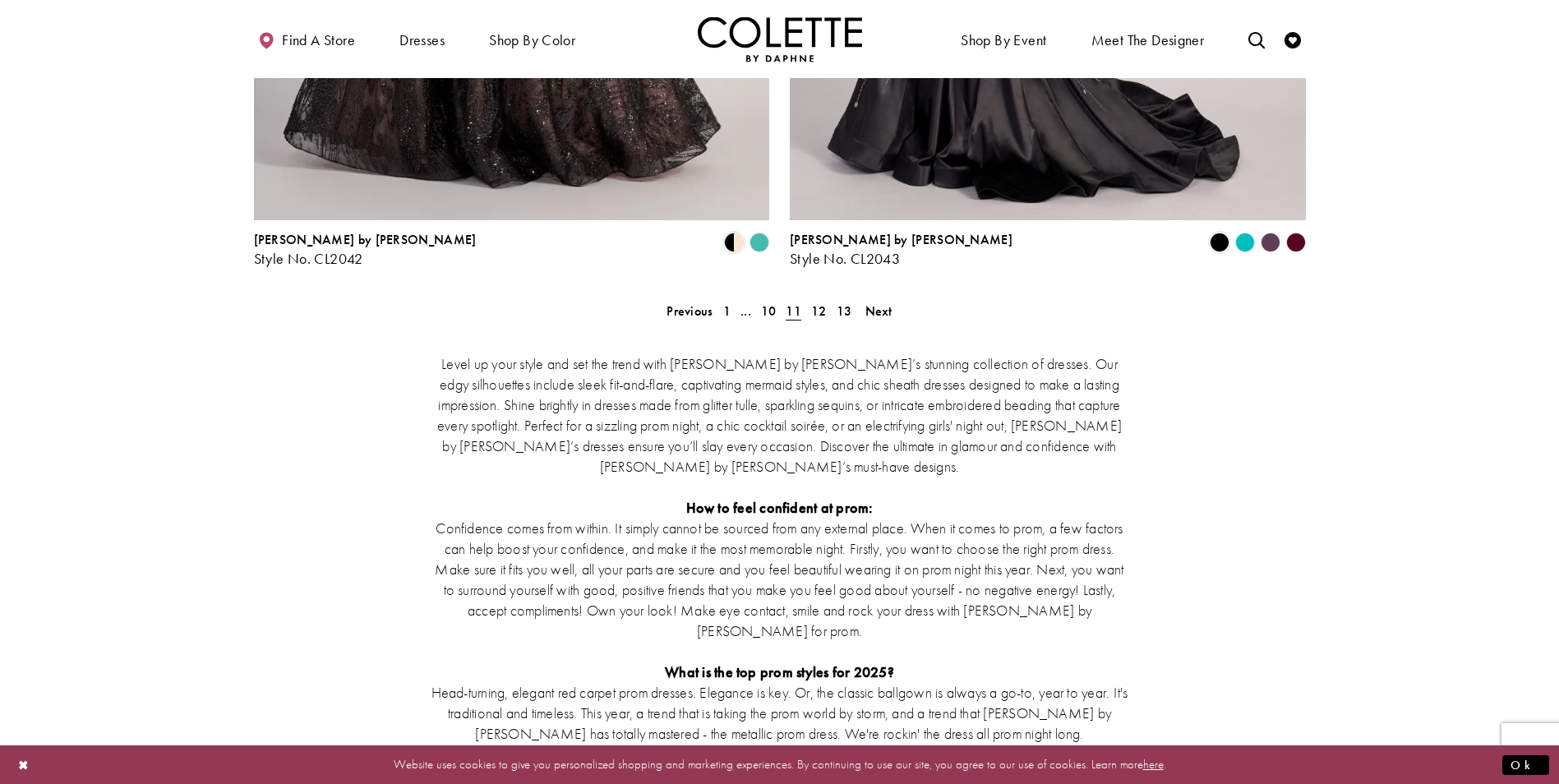
scroll to position [2882, 0]
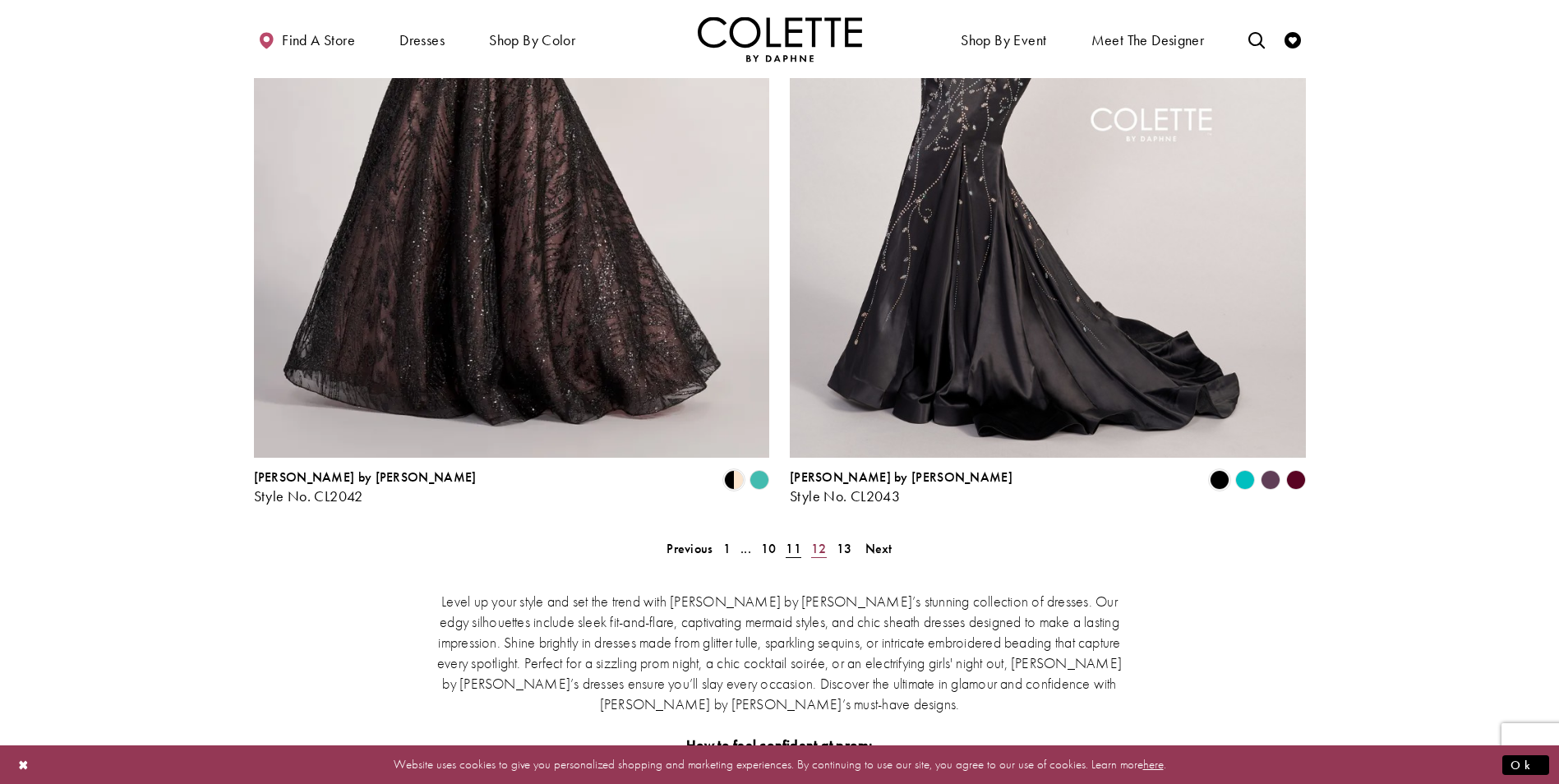
click at [826, 536] on link "12" at bounding box center [819, 548] width 26 height 24
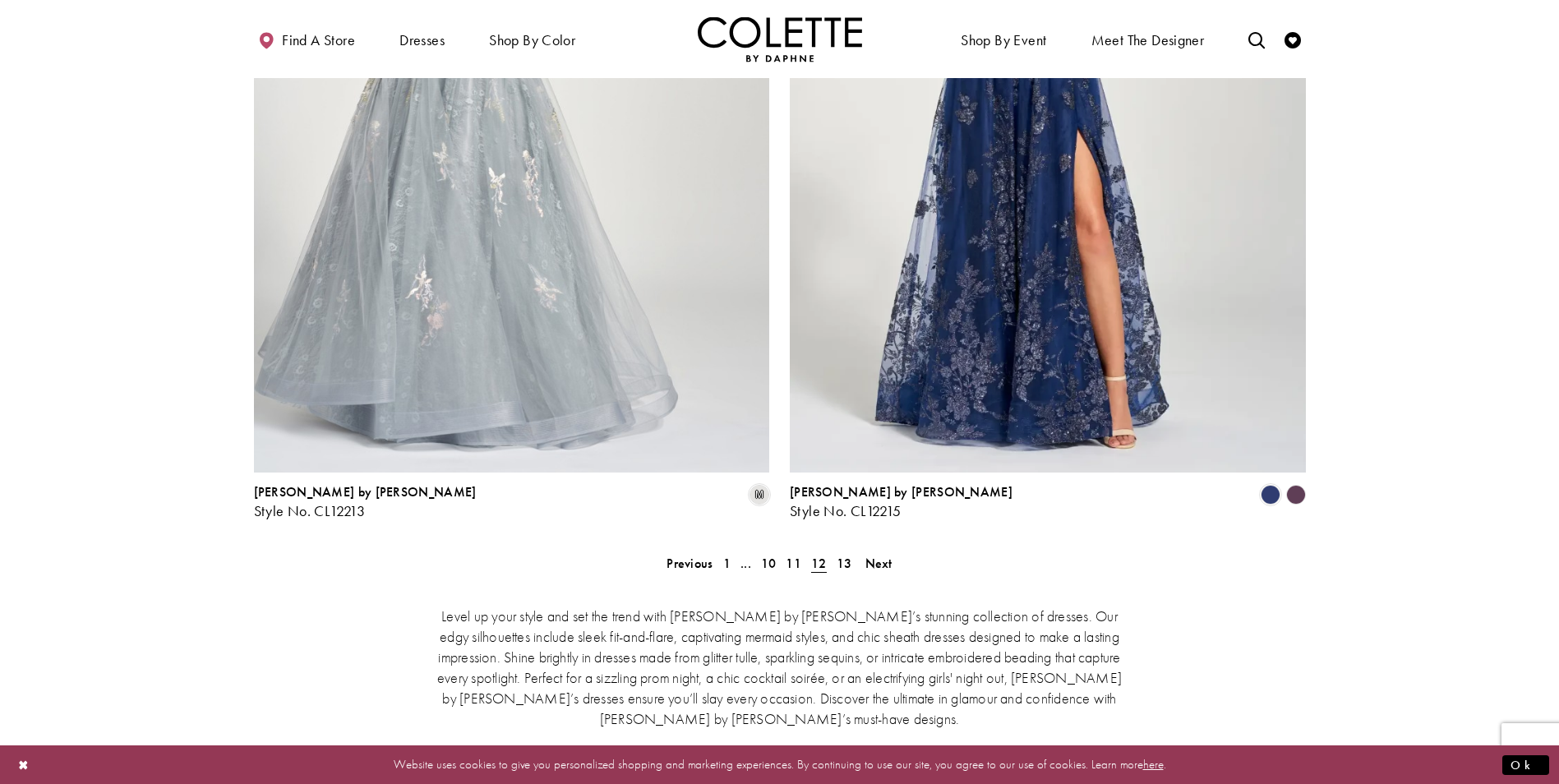
scroll to position [3046, 0]
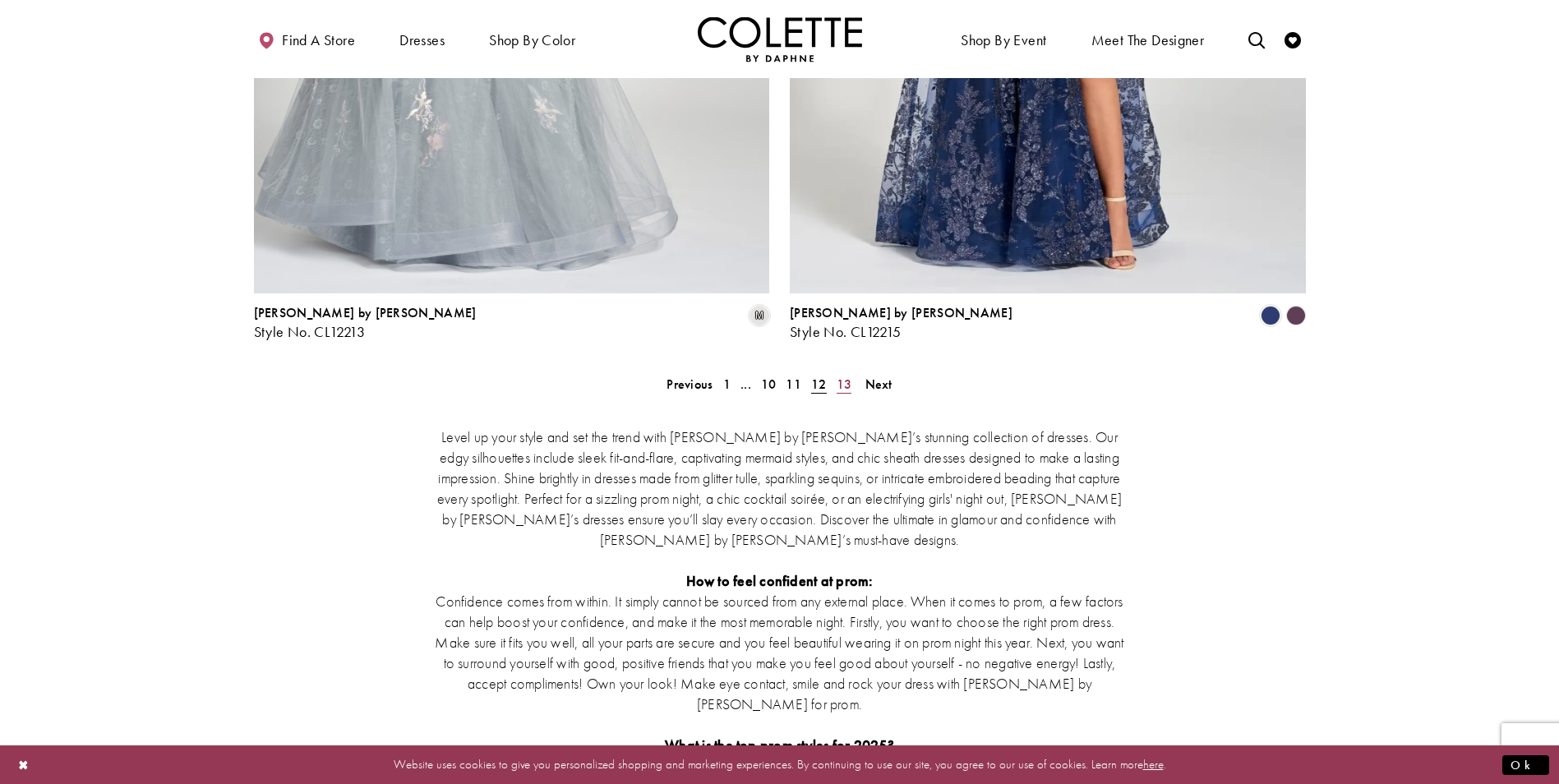
click at [851, 376] on span "13" at bounding box center [845, 384] width 15 height 17
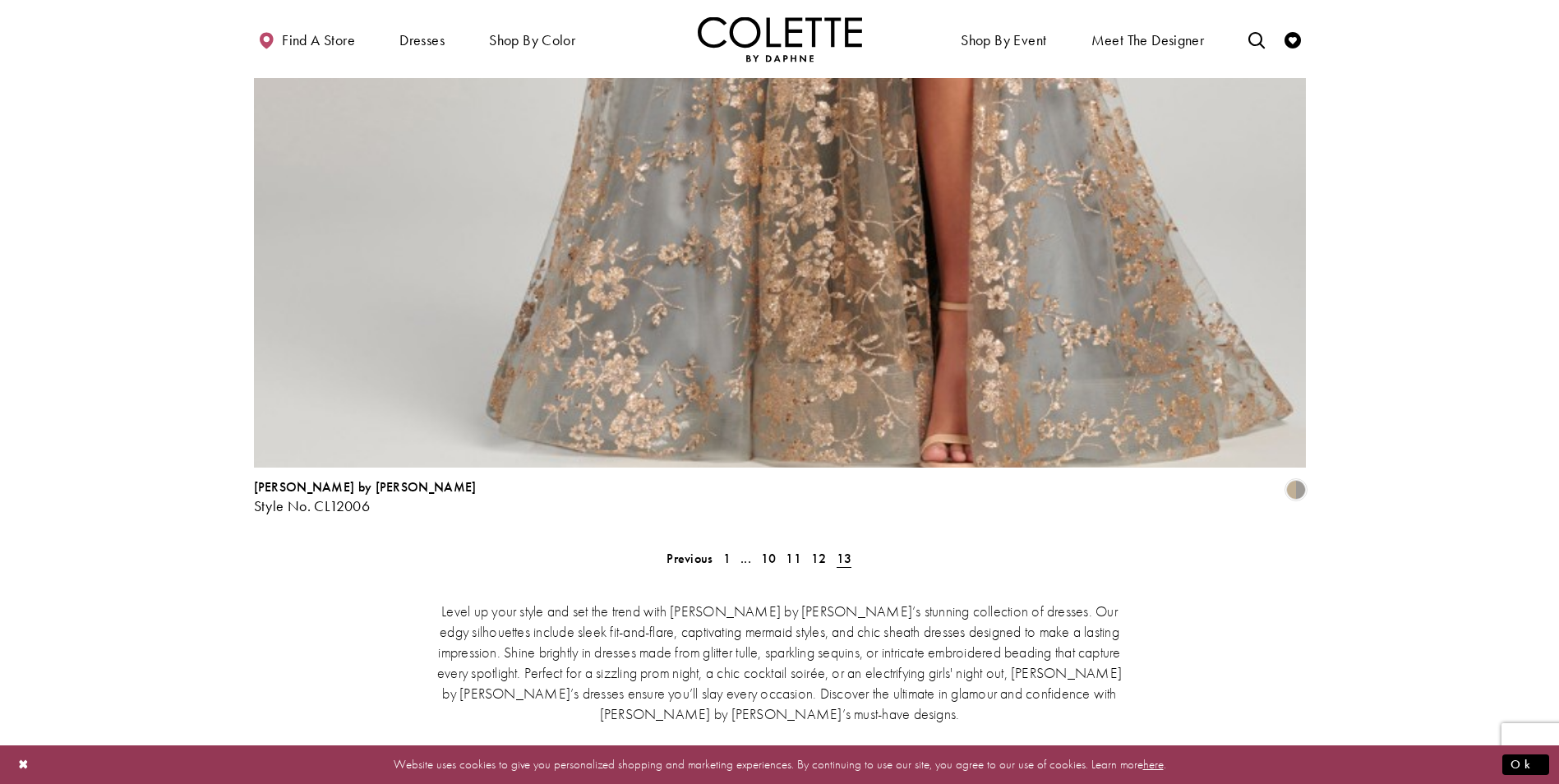
scroll to position [3375, 0]
